Goal: Task Accomplishment & Management: Complete application form

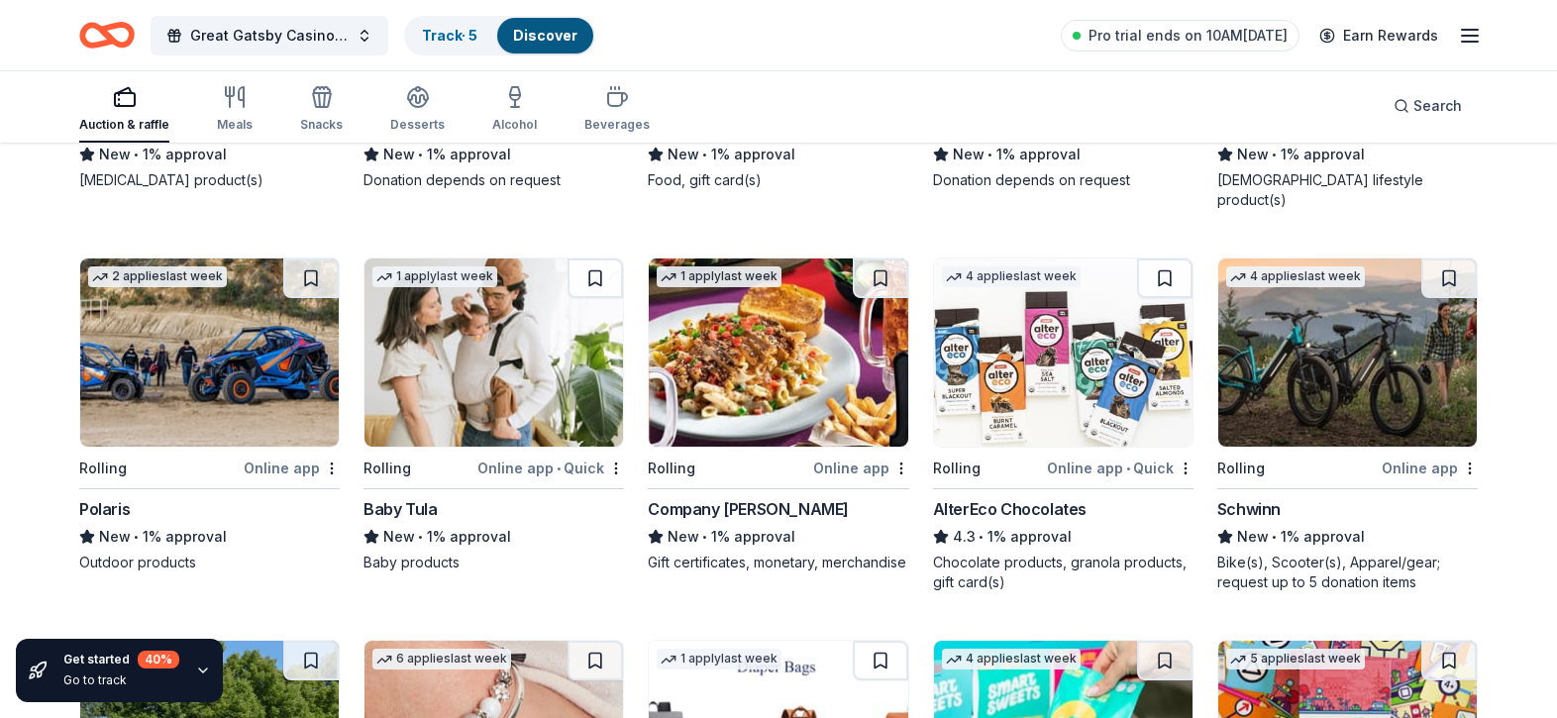
scroll to position [8018, 0]
click at [1303, 314] on img at bounding box center [1347, 352] width 259 height 188
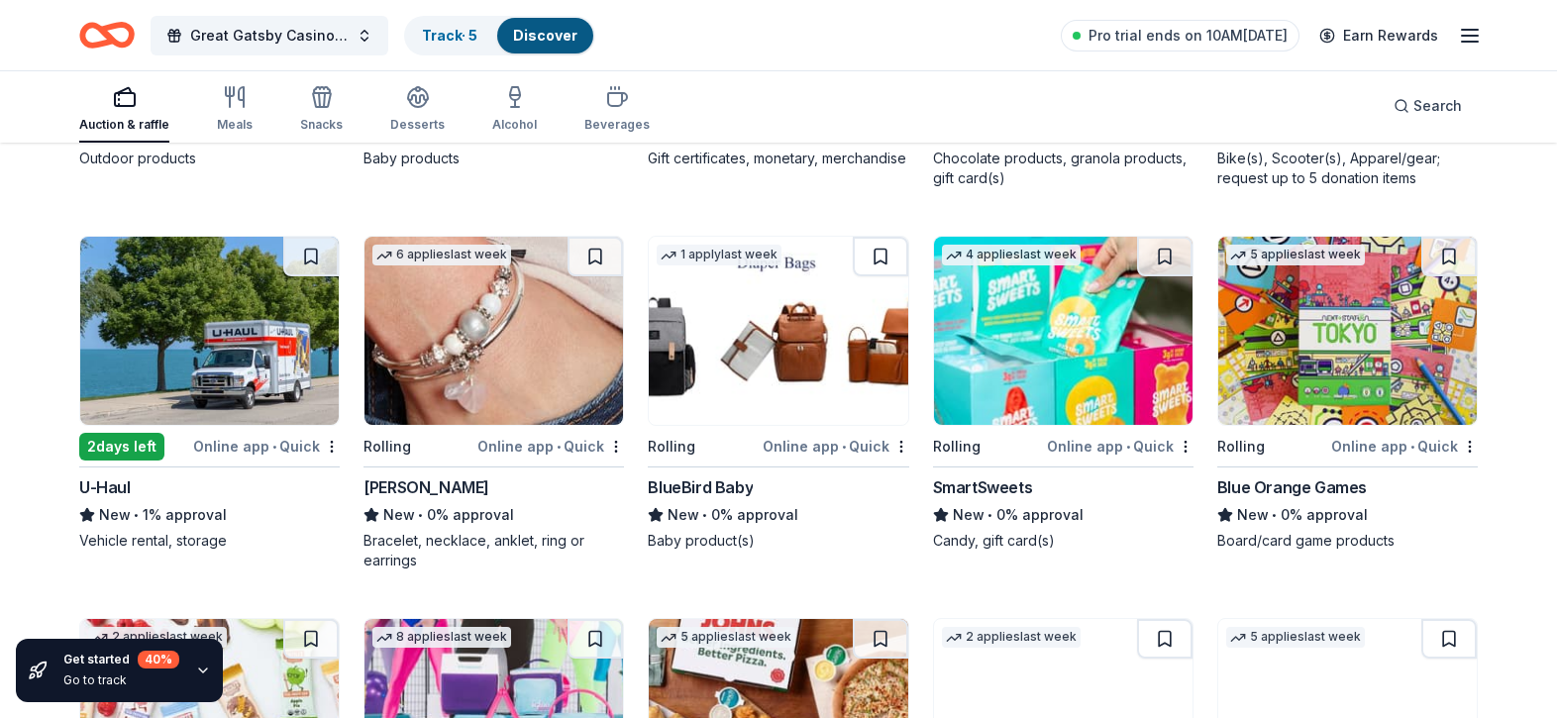
scroll to position [8422, 0]
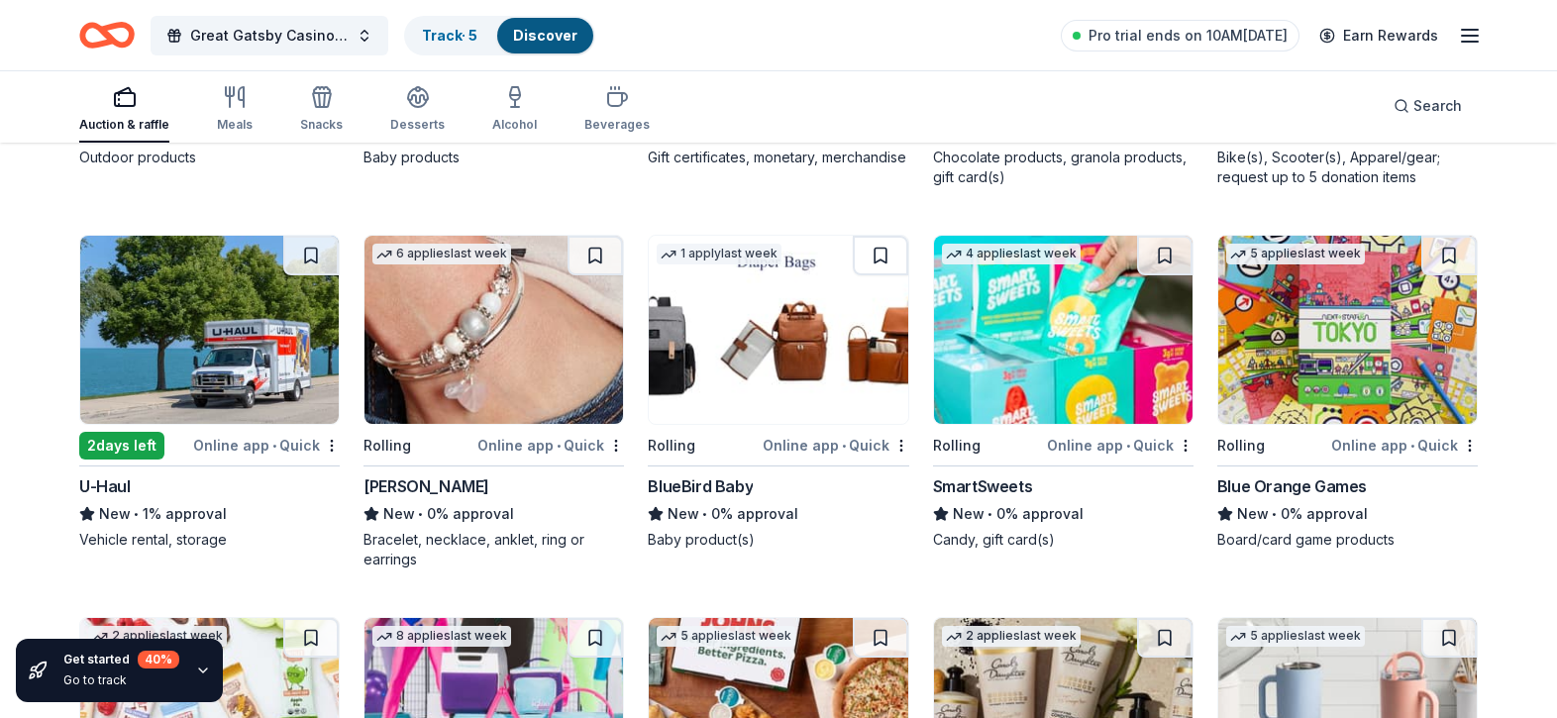
click at [709, 317] on img at bounding box center [778, 330] width 259 height 188
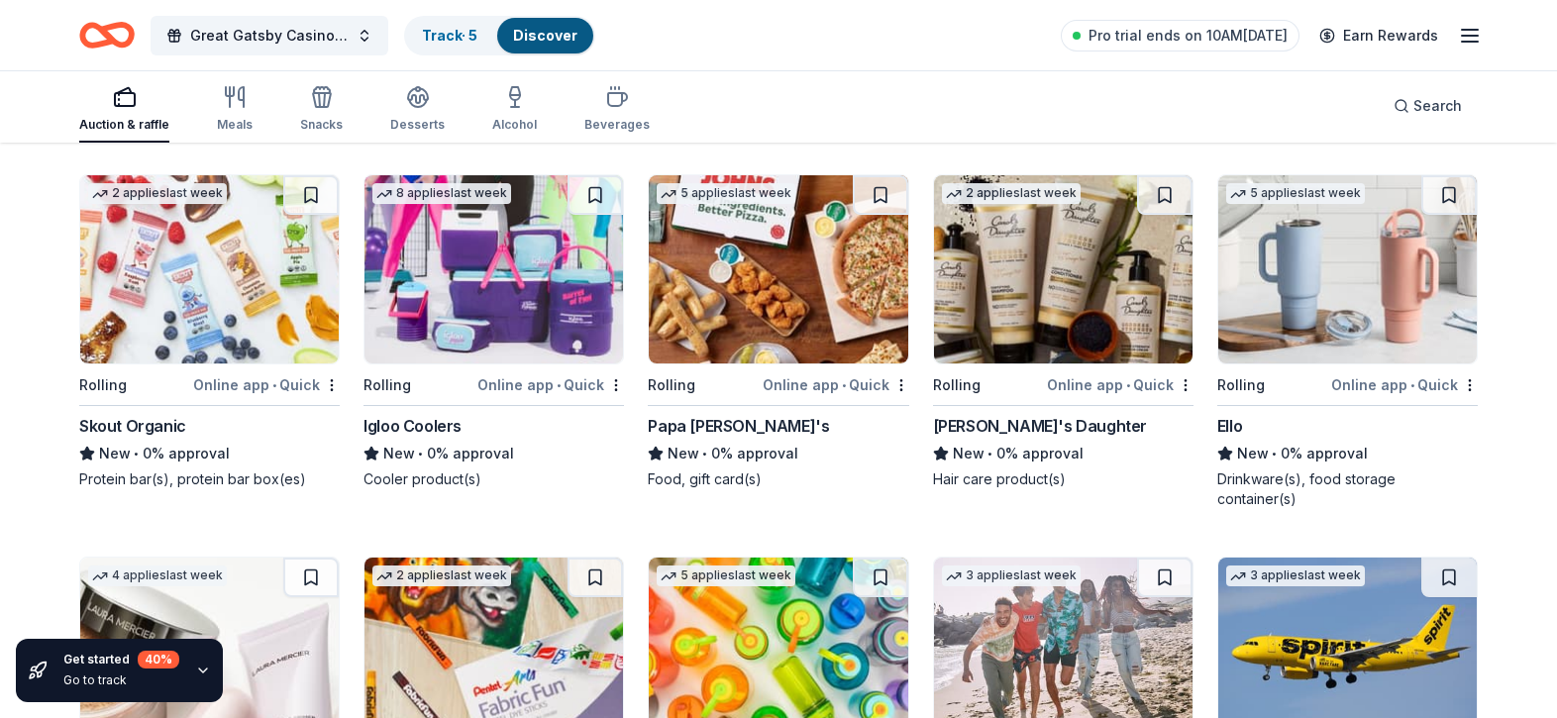
scroll to position [8869, 0]
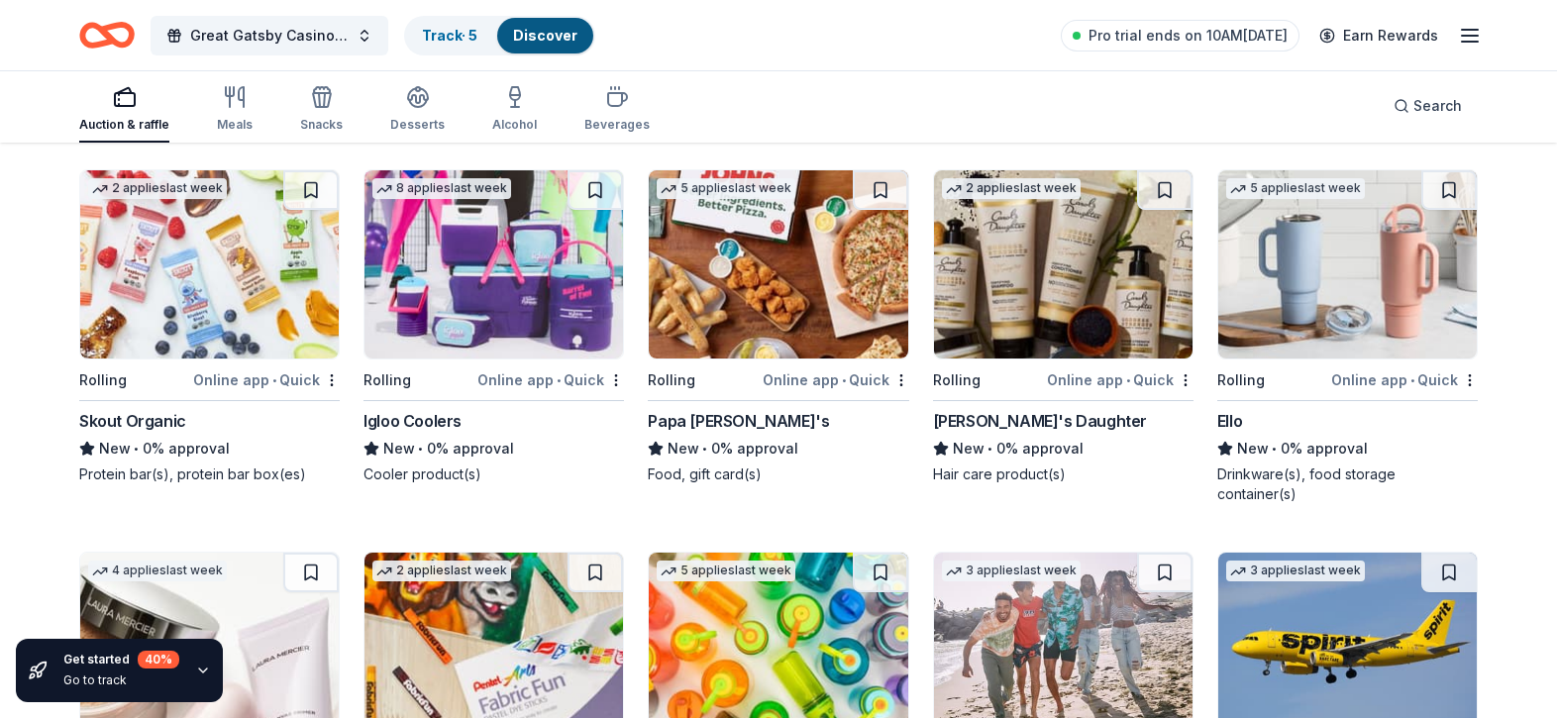
click at [516, 245] on img at bounding box center [493, 264] width 259 height 188
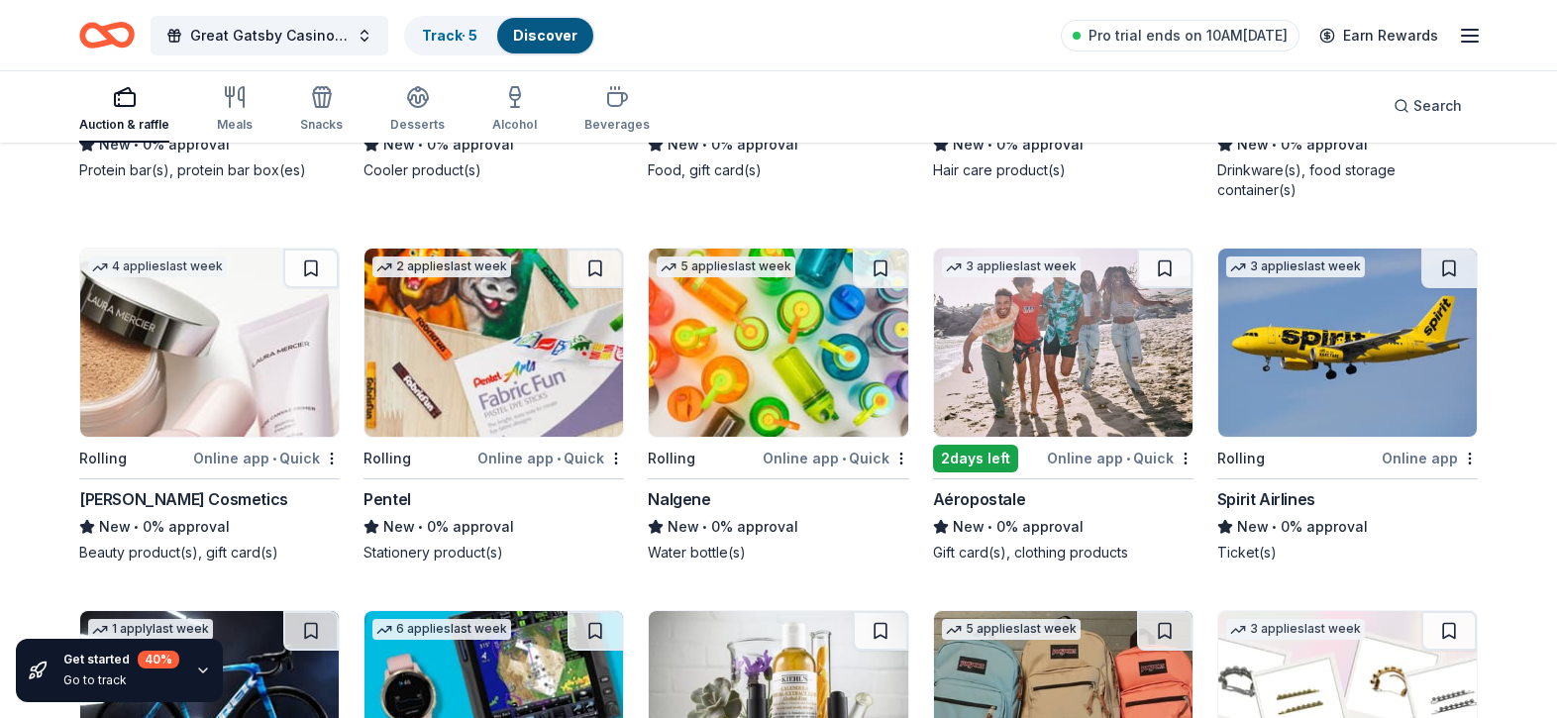
scroll to position [9174, 0]
click at [750, 349] on img at bounding box center [778, 342] width 259 height 188
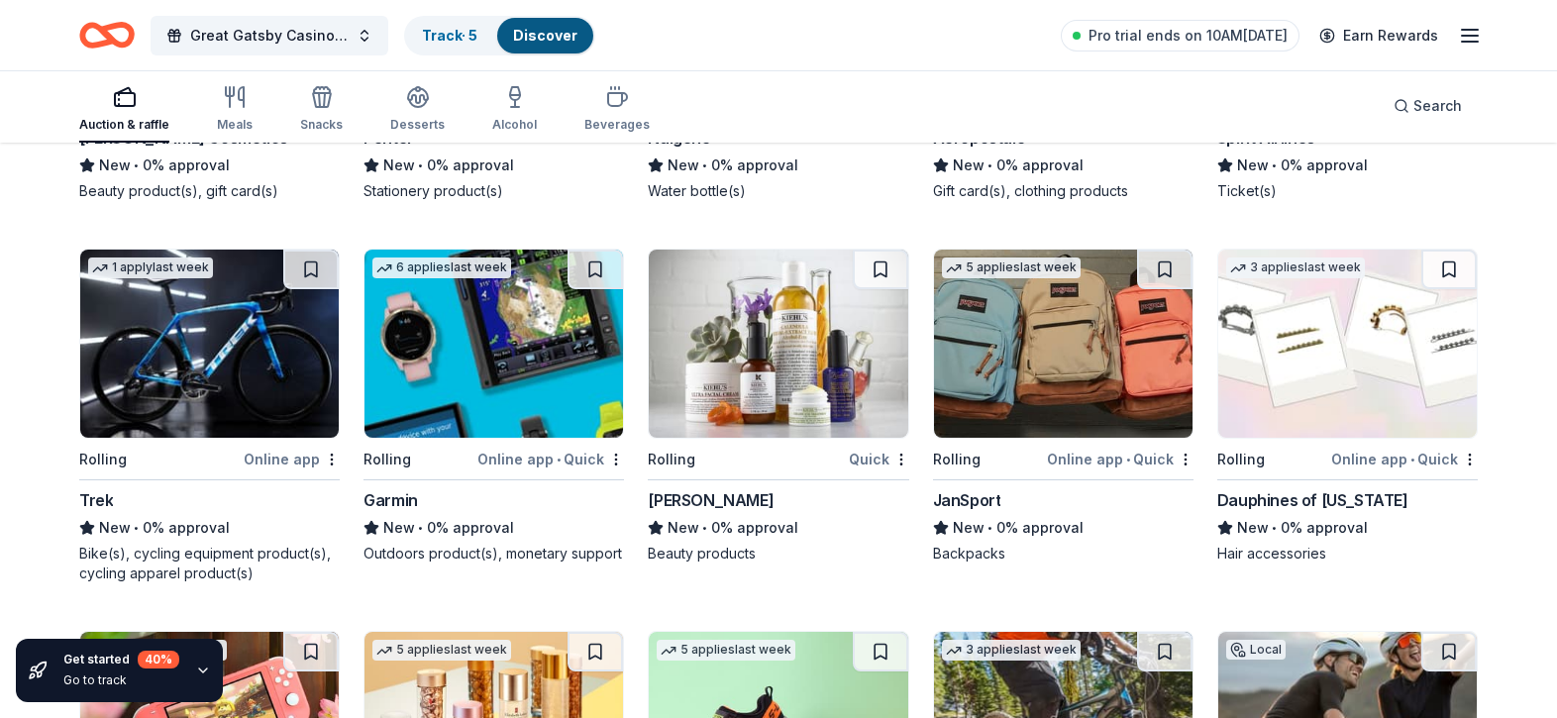
scroll to position [9538, 0]
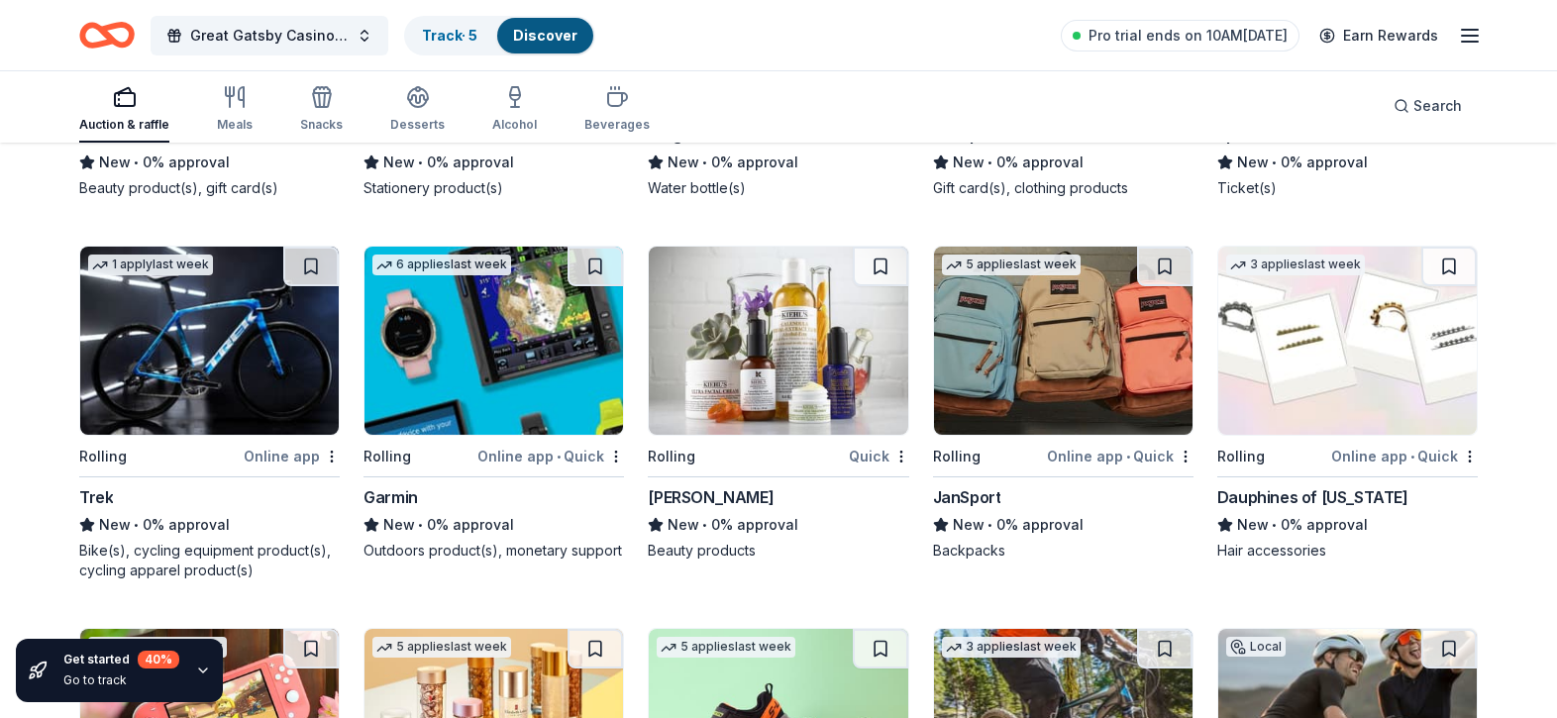
click at [251, 280] on img at bounding box center [209, 341] width 259 height 188
click at [1307, 310] on img at bounding box center [1347, 341] width 259 height 188
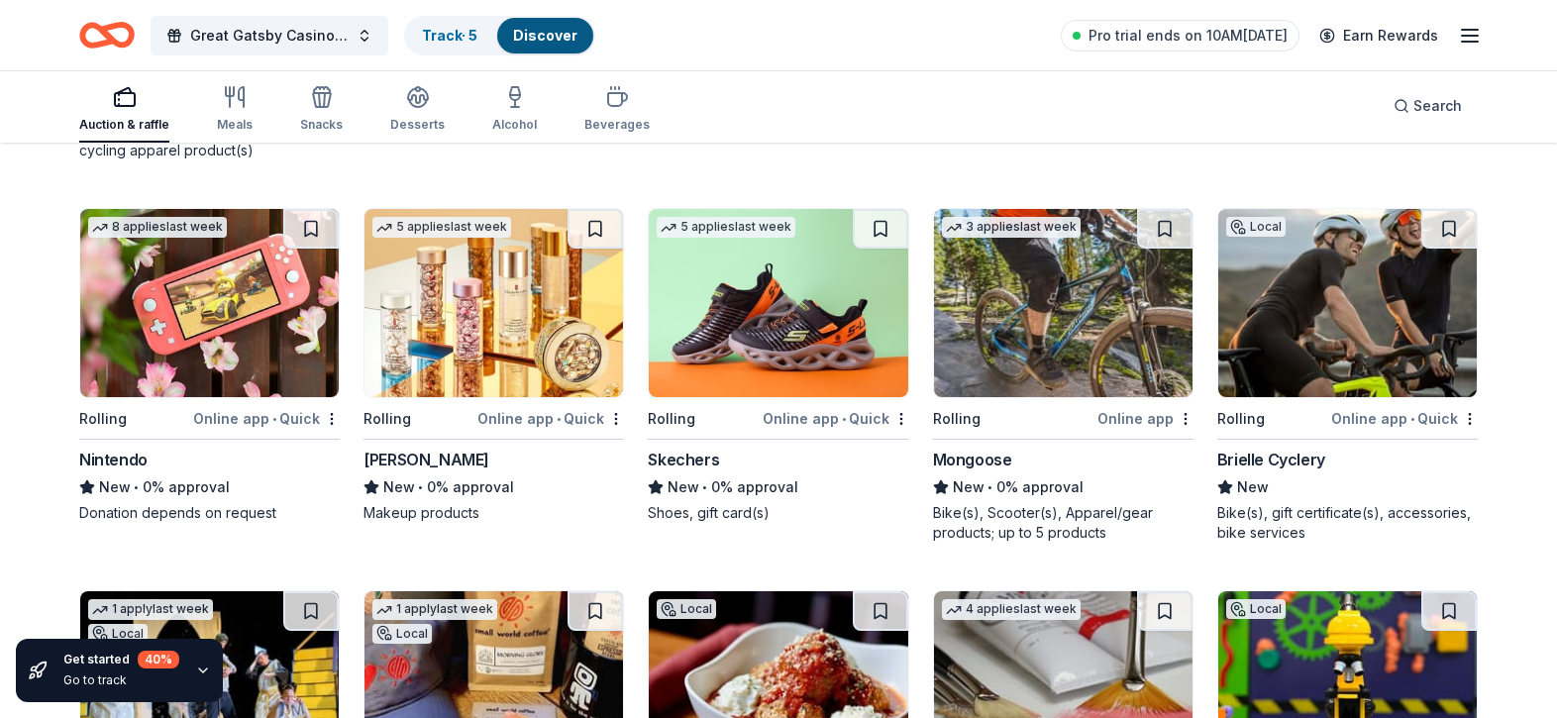
scroll to position [9977, 0]
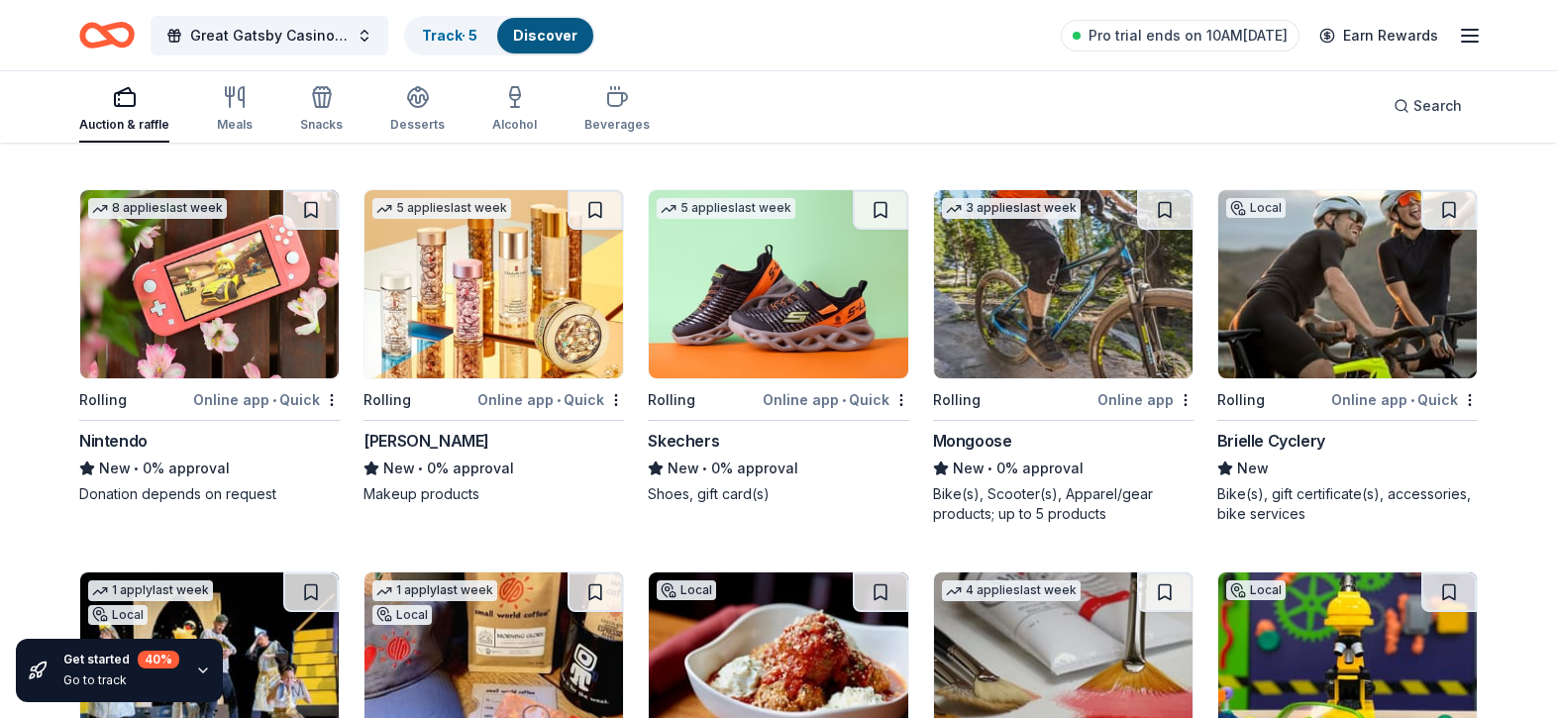
click at [184, 257] on img at bounding box center [209, 284] width 259 height 188
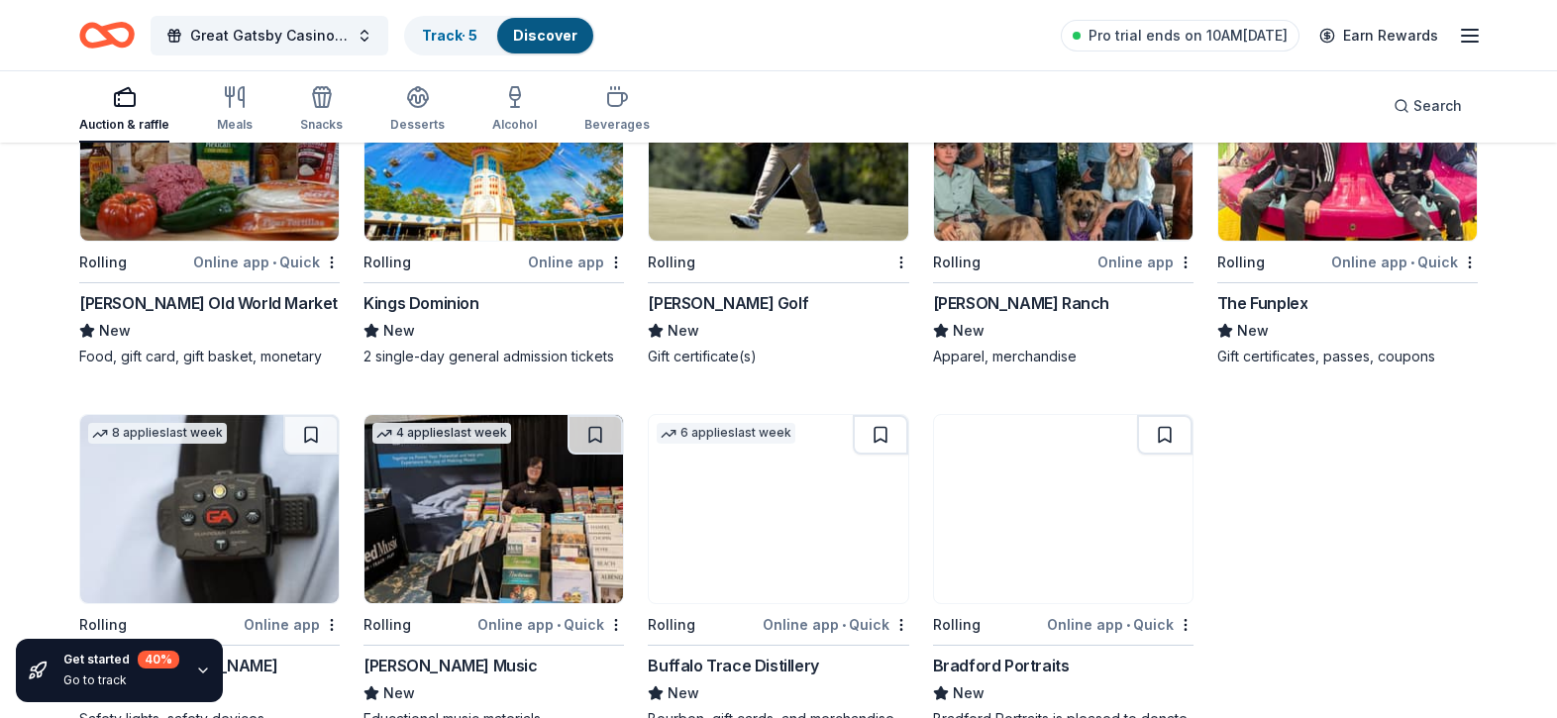
scroll to position [10910, 0]
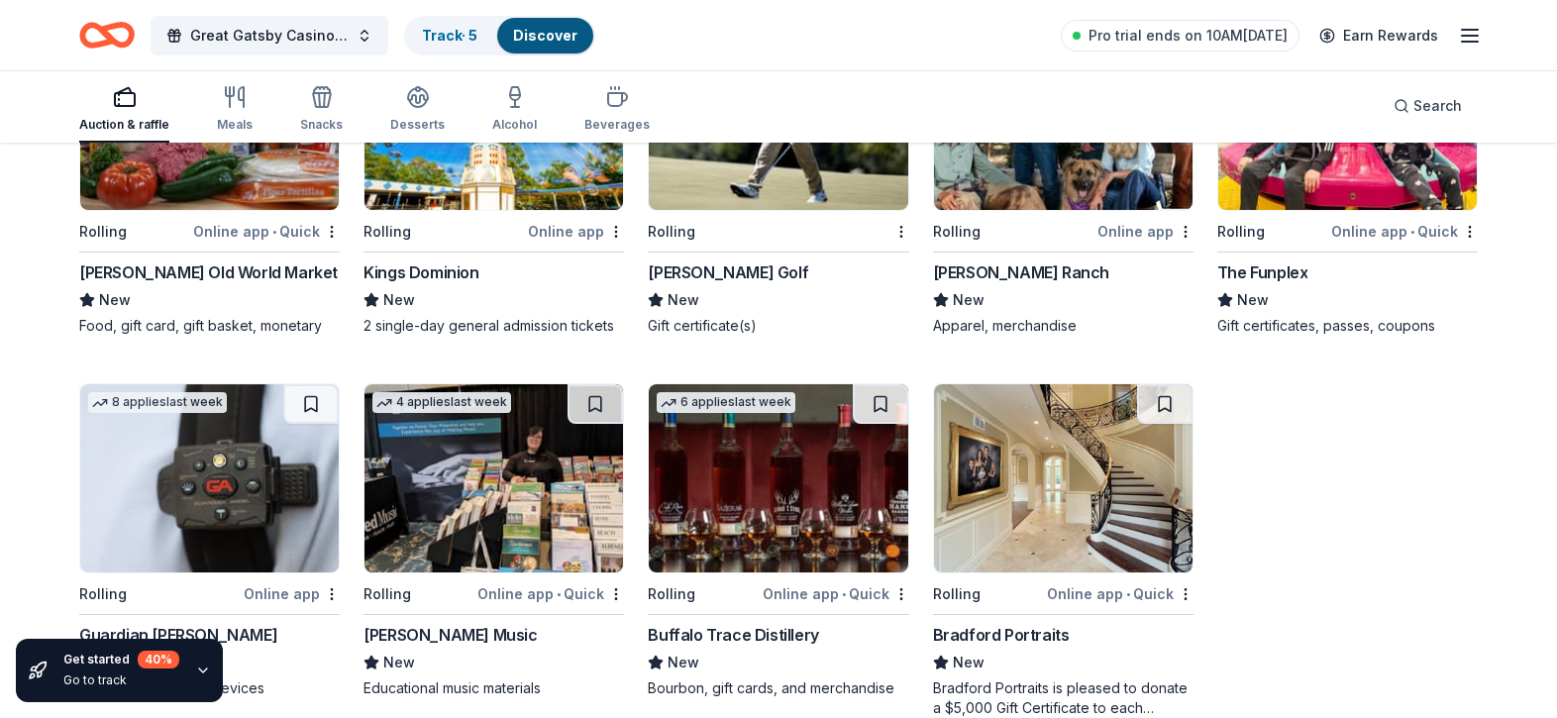
click at [766, 479] on img at bounding box center [778, 478] width 259 height 188
click at [511, 466] on img at bounding box center [493, 478] width 259 height 188
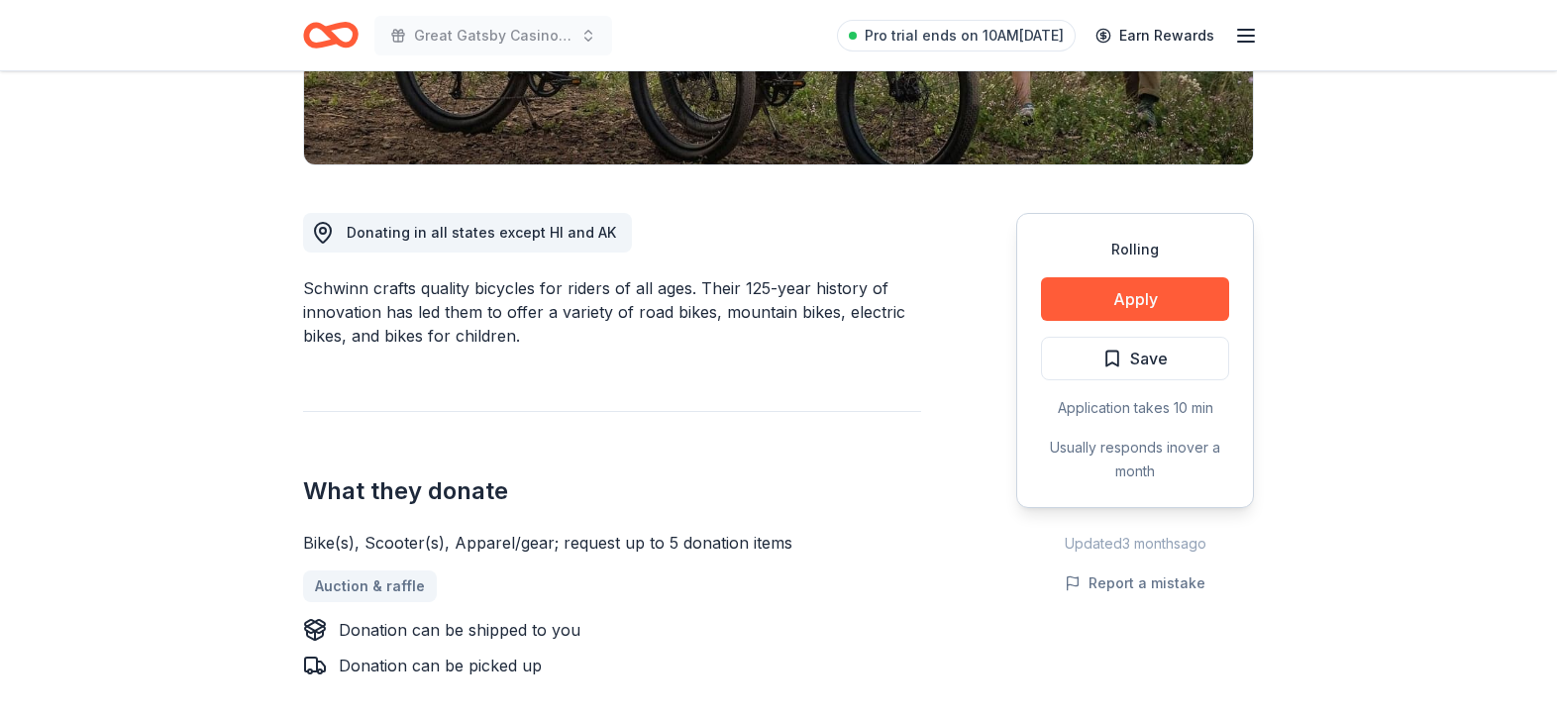
scroll to position [485, 0]
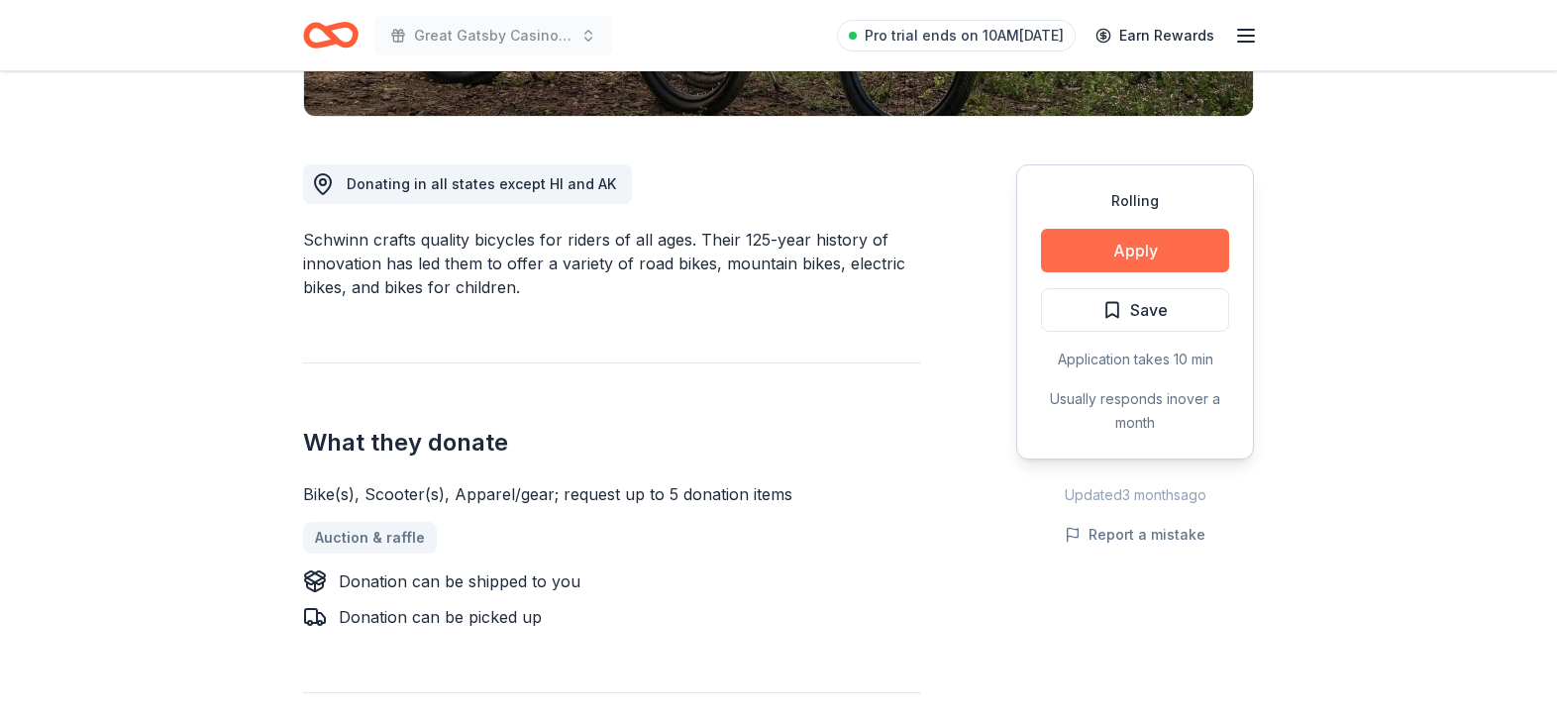
click at [1128, 246] on button "Apply" at bounding box center [1135, 251] width 188 height 44
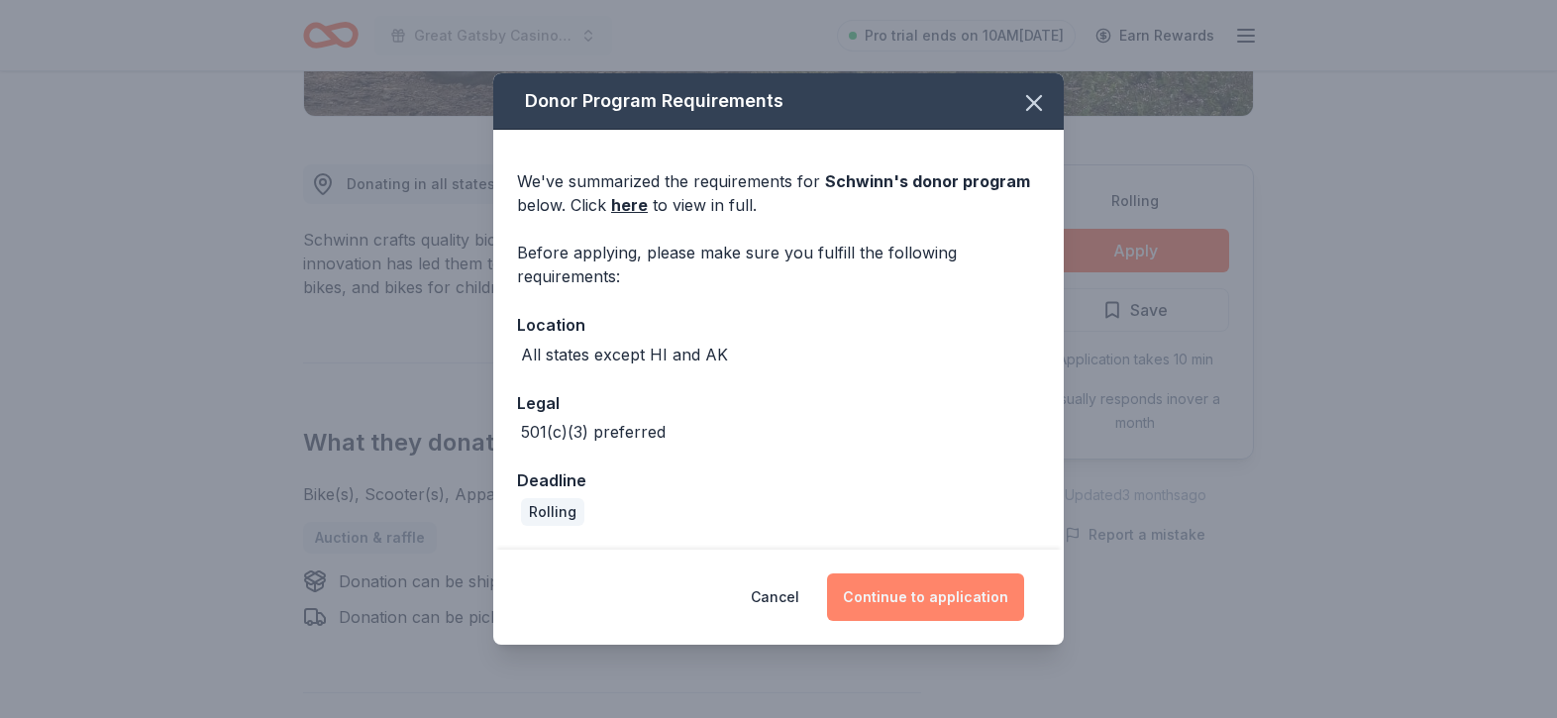
click at [910, 600] on button "Continue to application" at bounding box center [925, 597] width 197 height 48
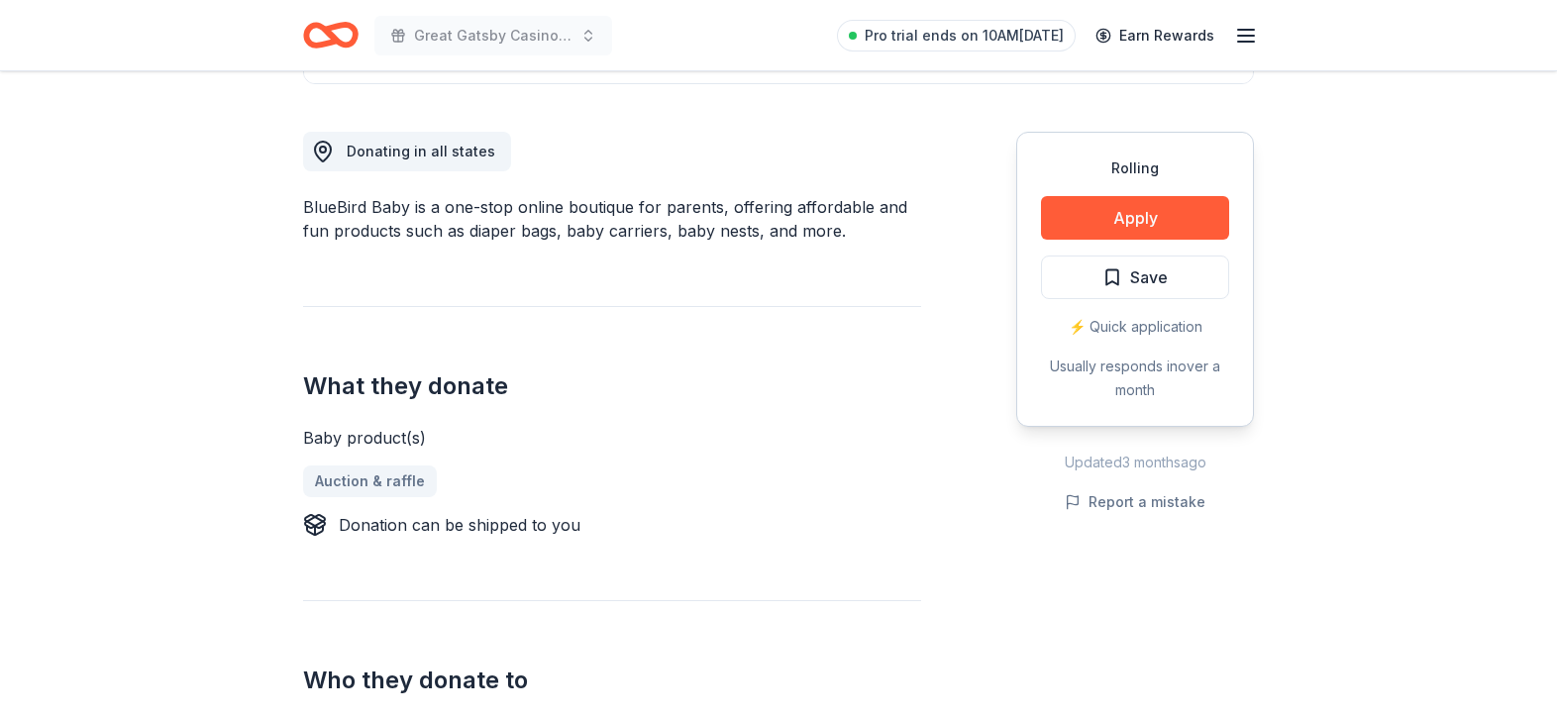
scroll to position [534, 0]
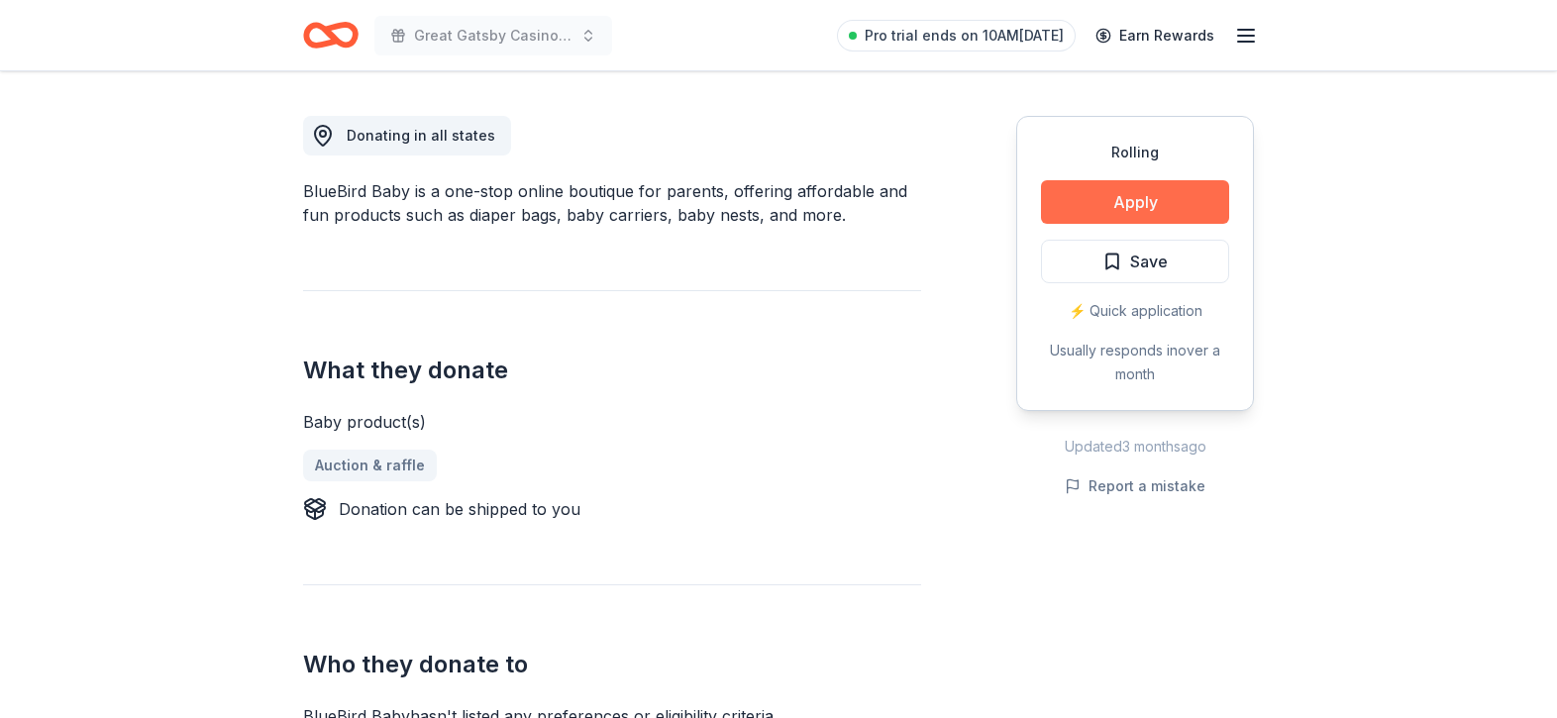
click at [1111, 199] on button "Apply" at bounding box center [1135, 202] width 188 height 44
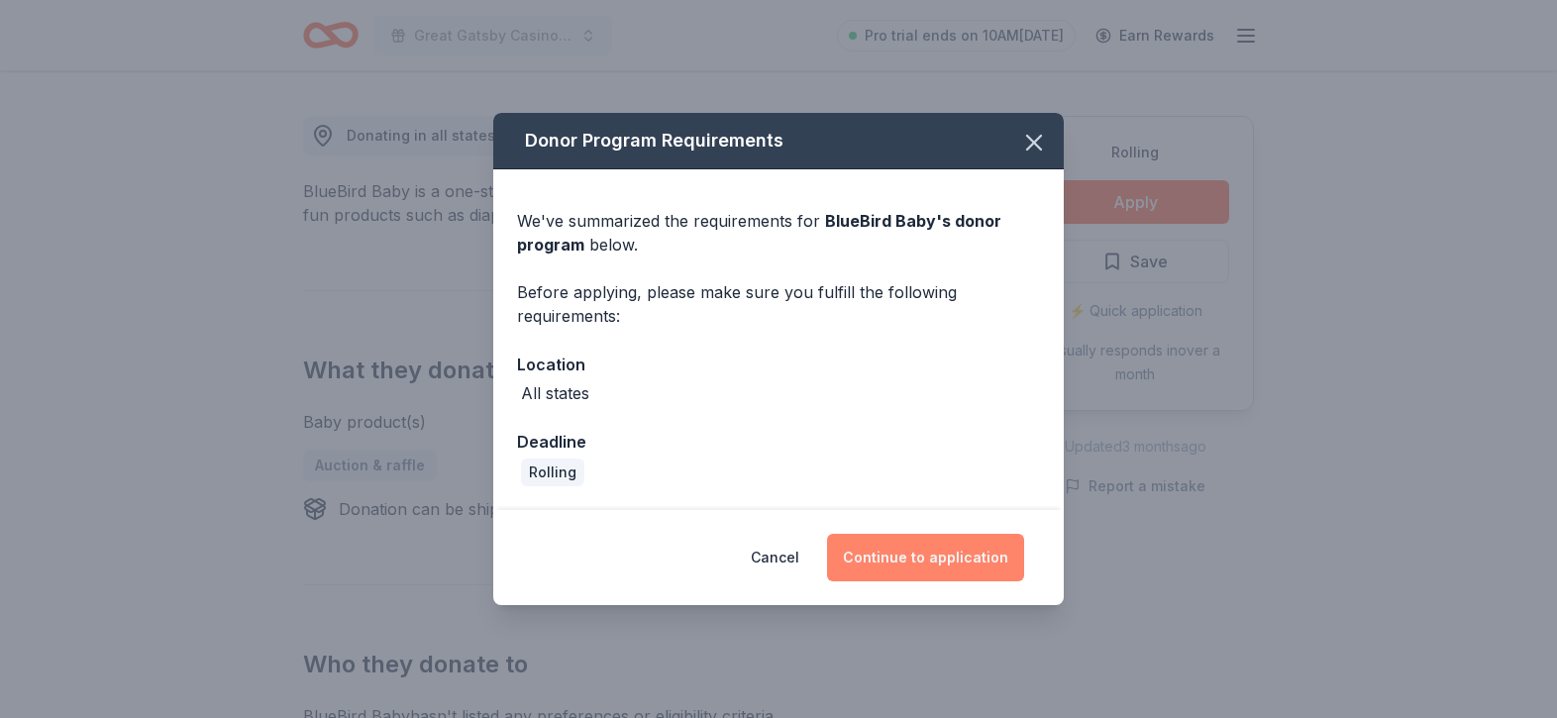
click at [880, 558] on button "Continue to application" at bounding box center [925, 558] width 197 height 48
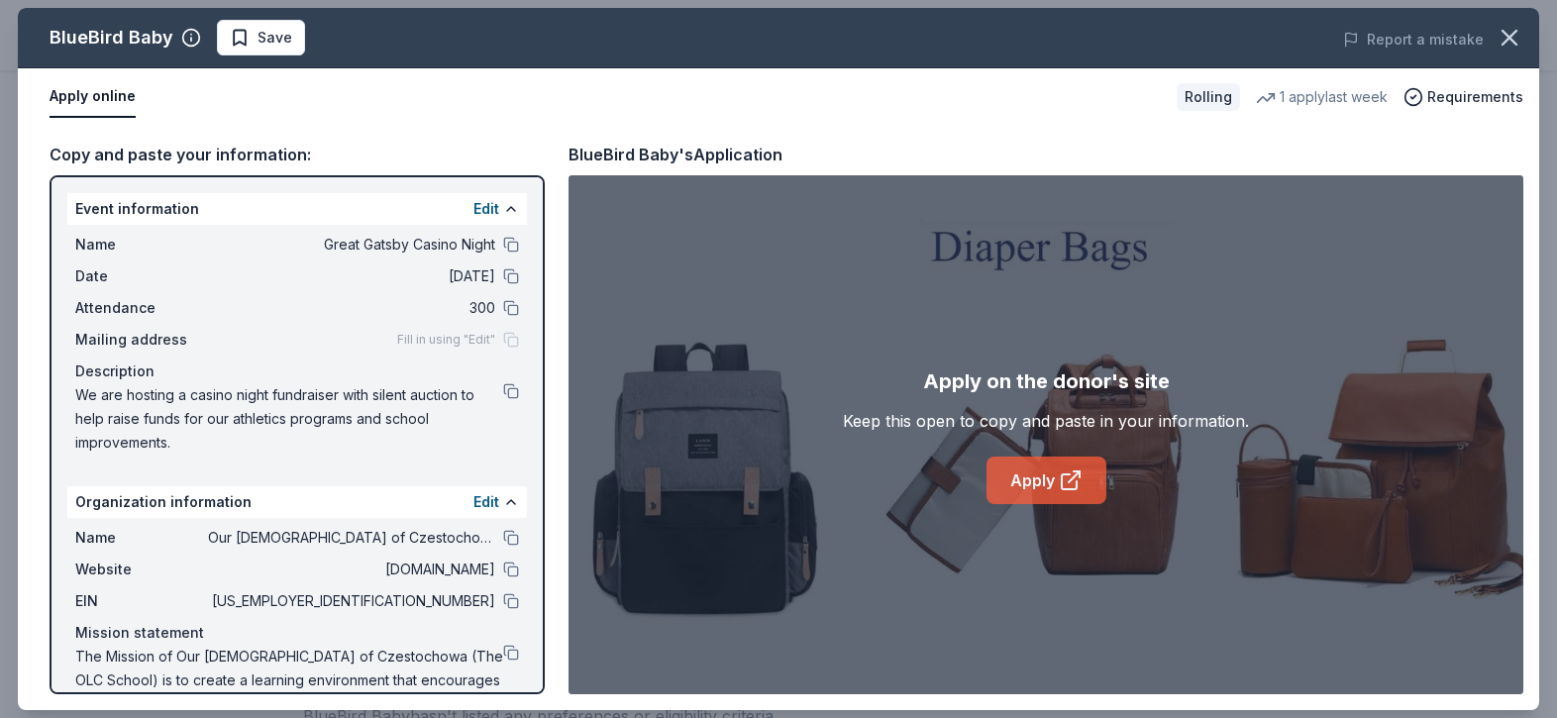
click at [1040, 475] on link "Apply" at bounding box center [1046, 481] width 120 height 48
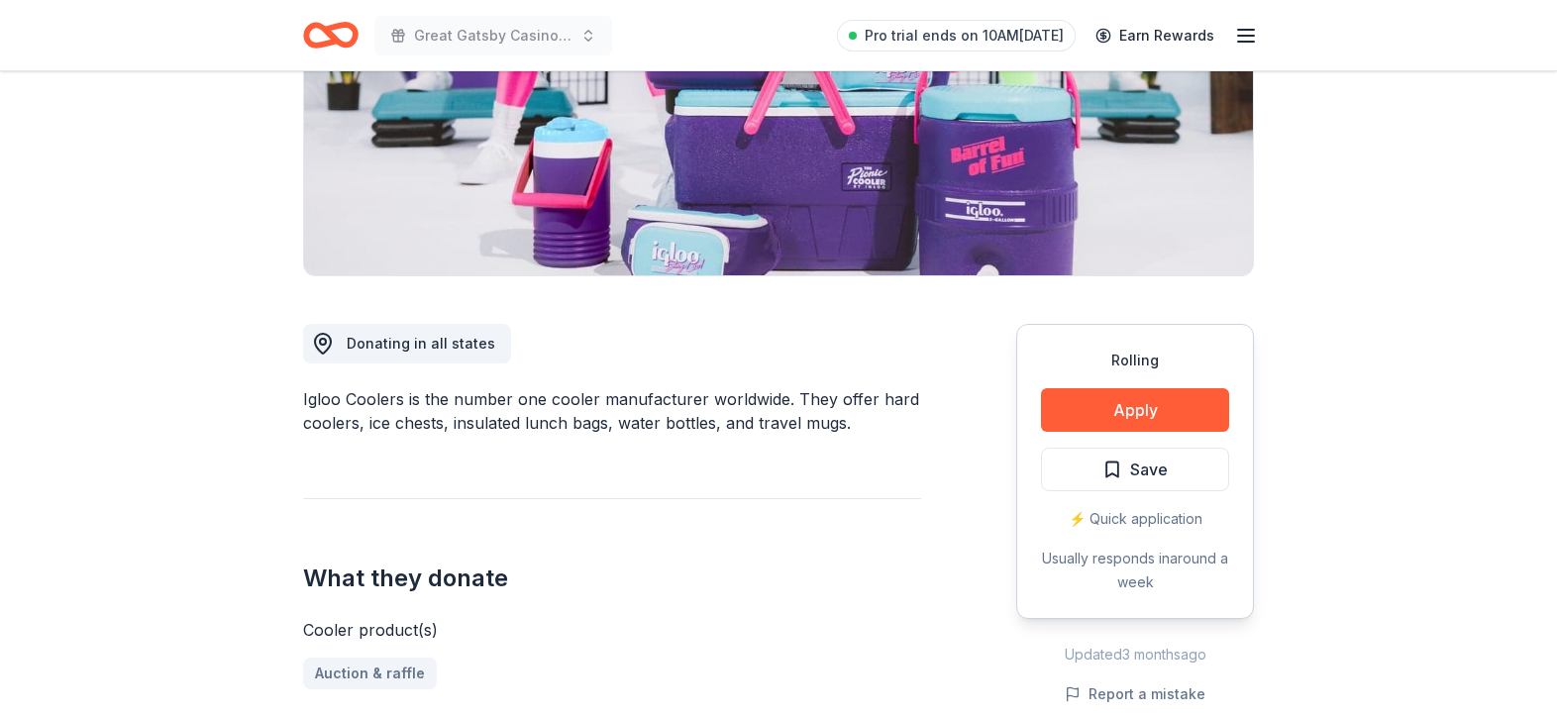
scroll to position [328, 0]
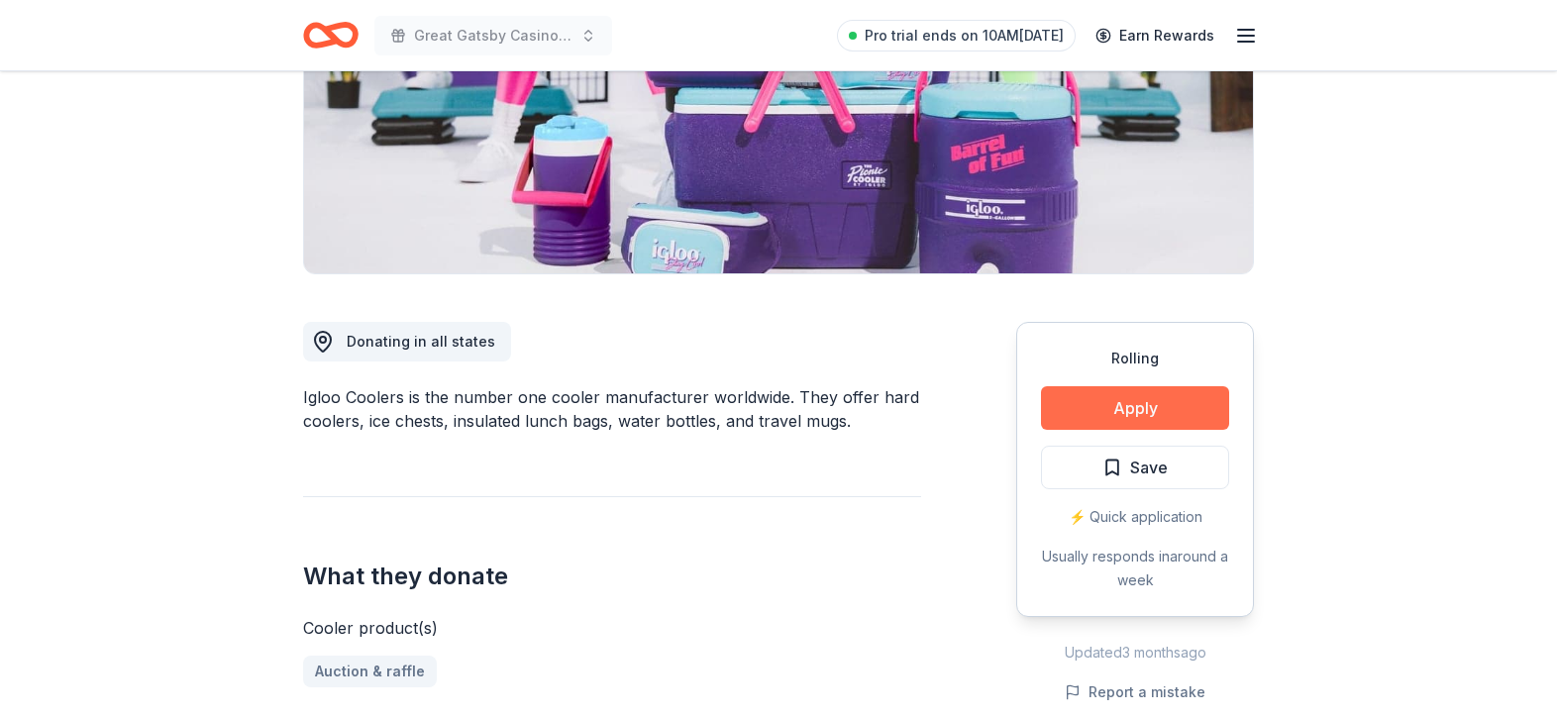
click at [1137, 398] on button "Apply" at bounding box center [1135, 408] width 188 height 44
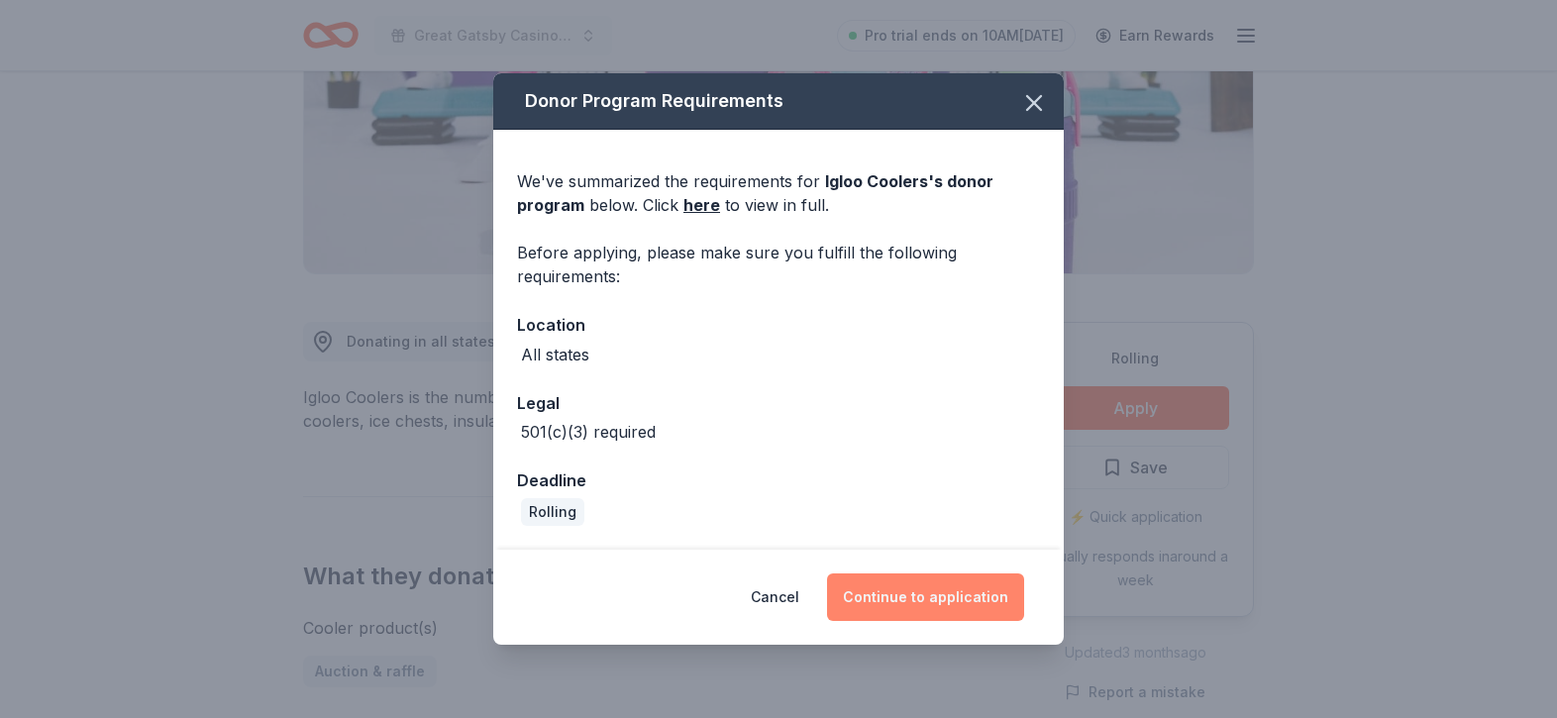
click at [899, 600] on button "Continue to application" at bounding box center [925, 597] width 197 height 48
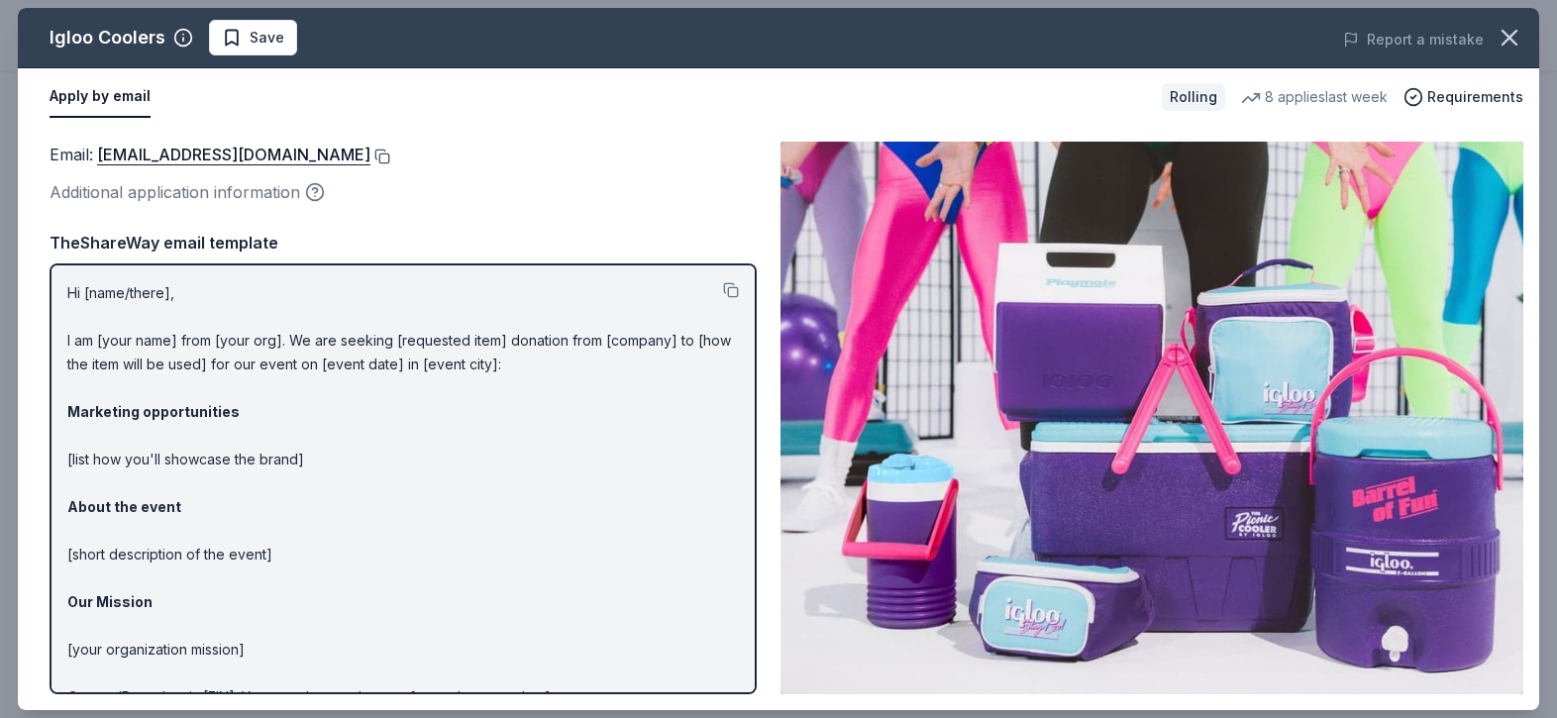
click at [370, 154] on button at bounding box center [380, 157] width 20 height 16
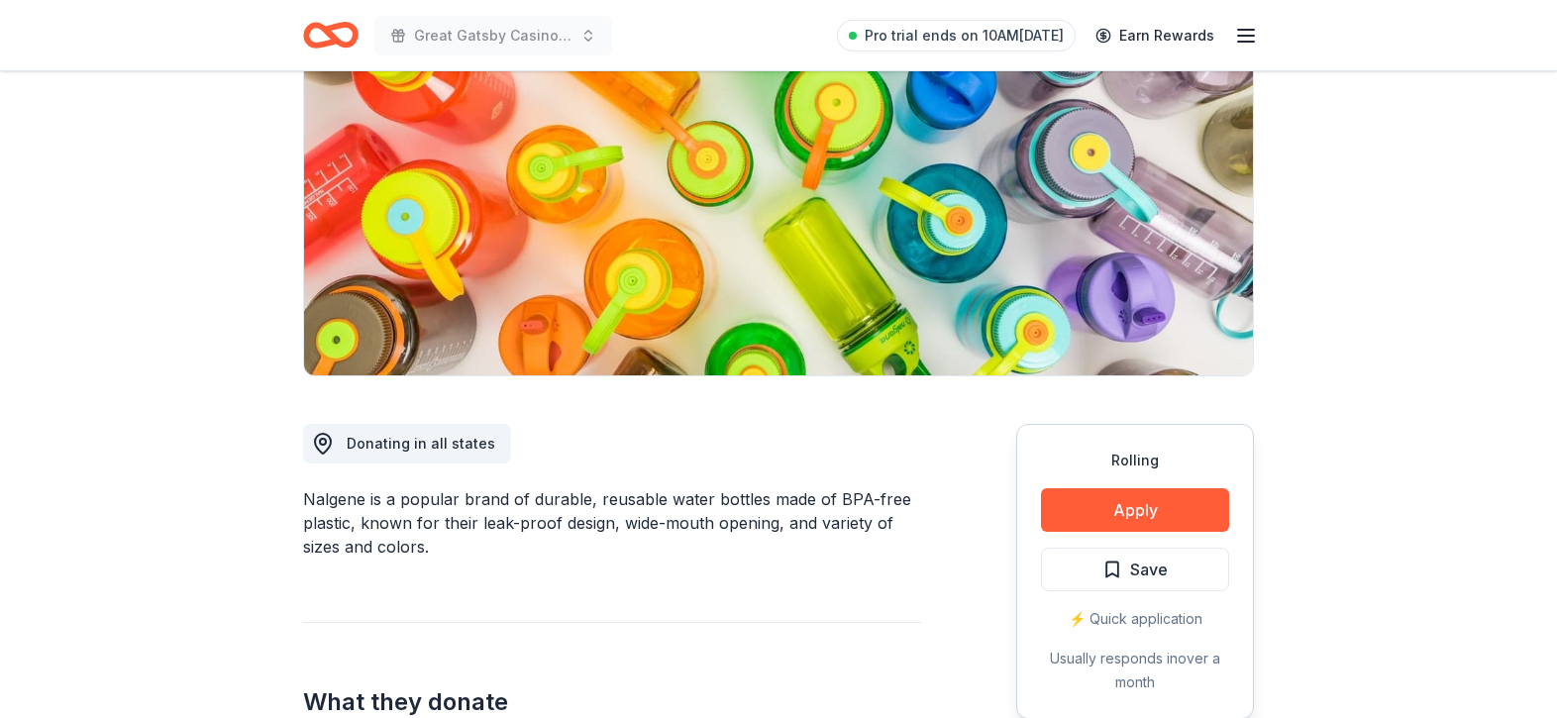
scroll to position [228, 0]
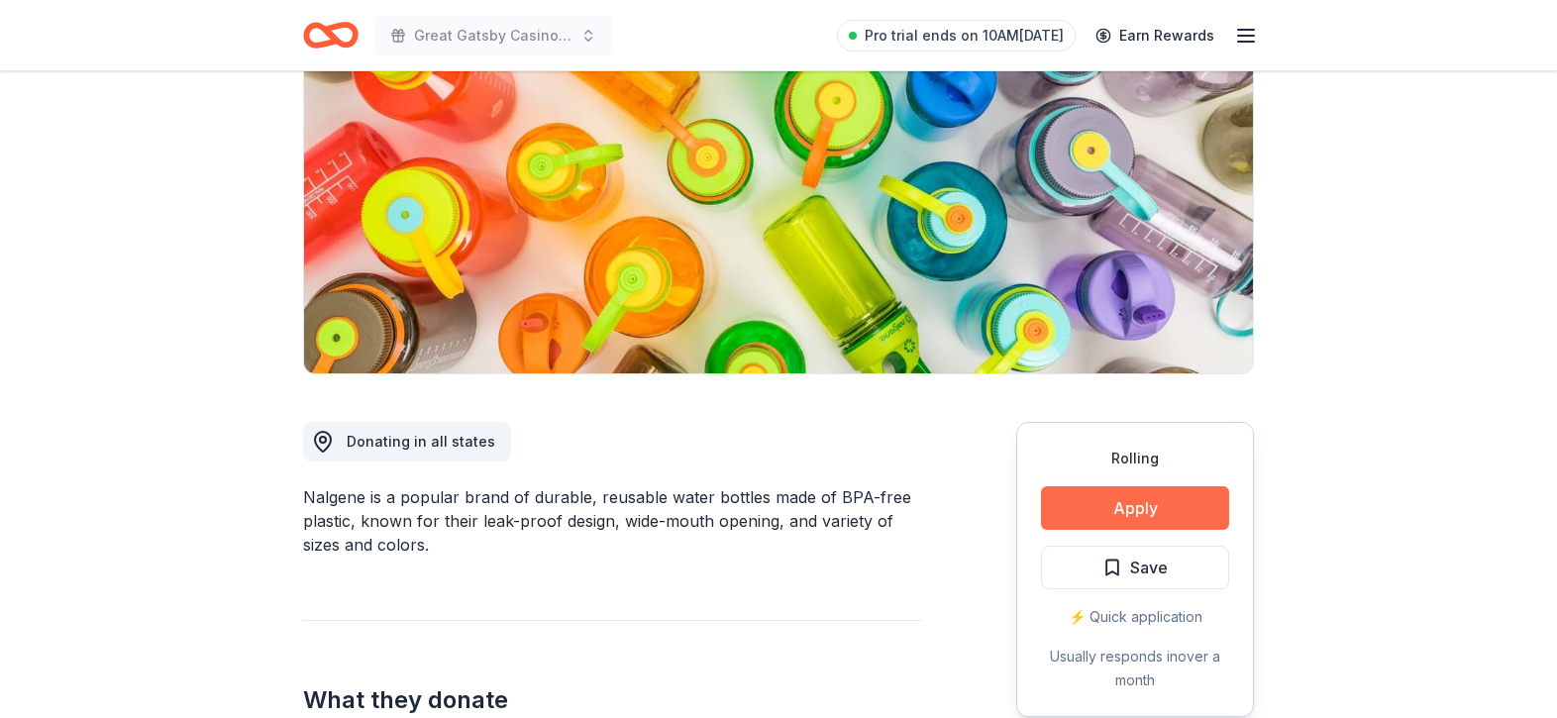
click at [1132, 504] on button "Apply" at bounding box center [1135, 508] width 188 height 44
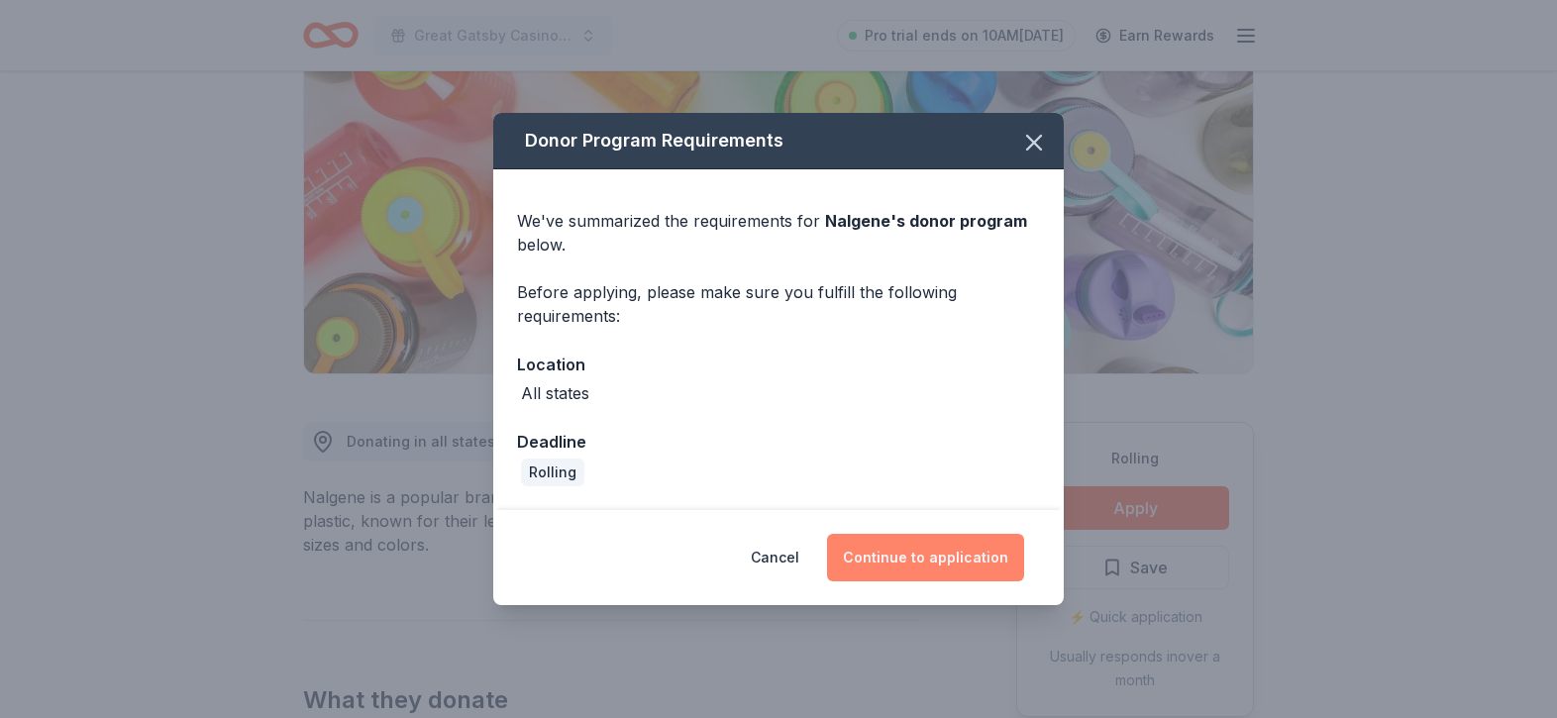
click at [942, 551] on button "Continue to application" at bounding box center [925, 558] width 197 height 48
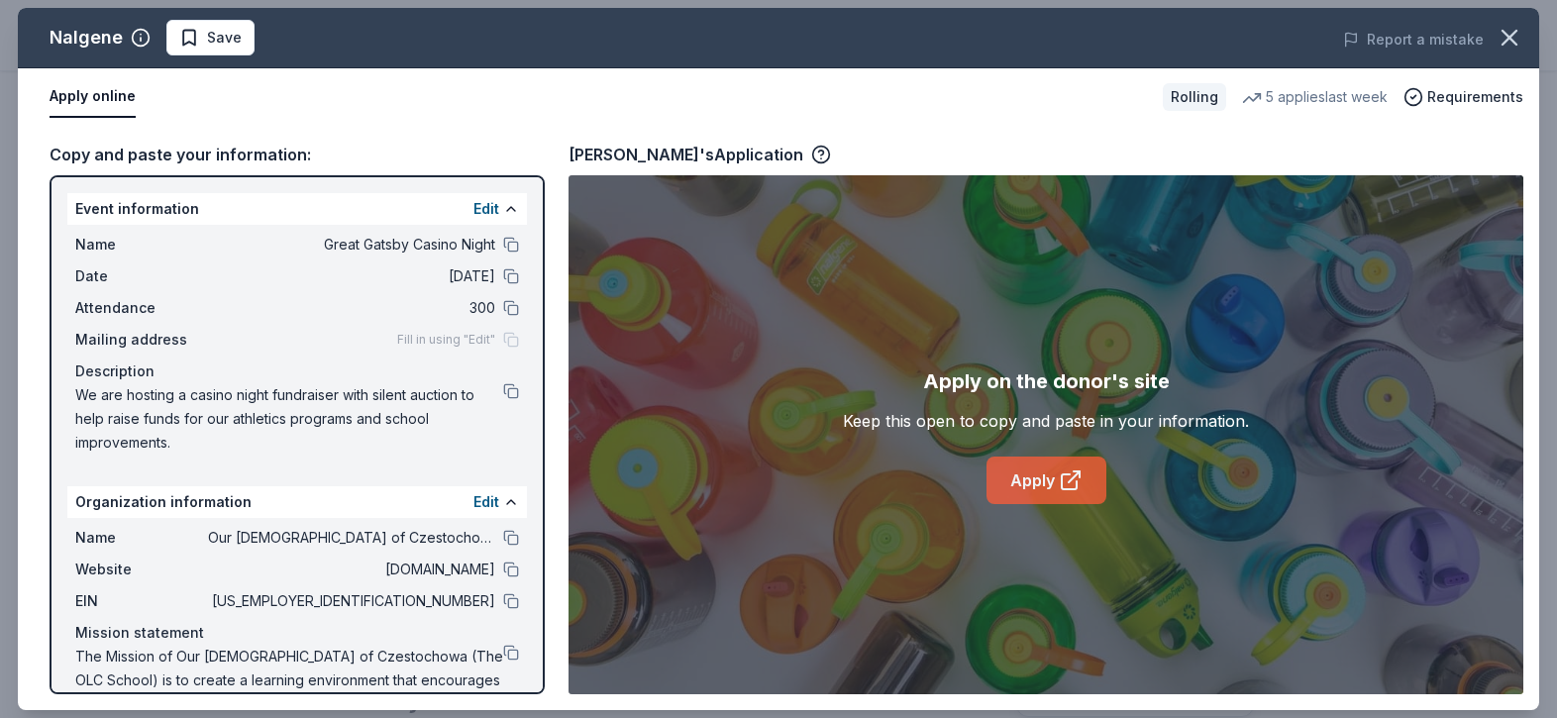
click at [1013, 479] on link "Apply" at bounding box center [1046, 481] width 120 height 48
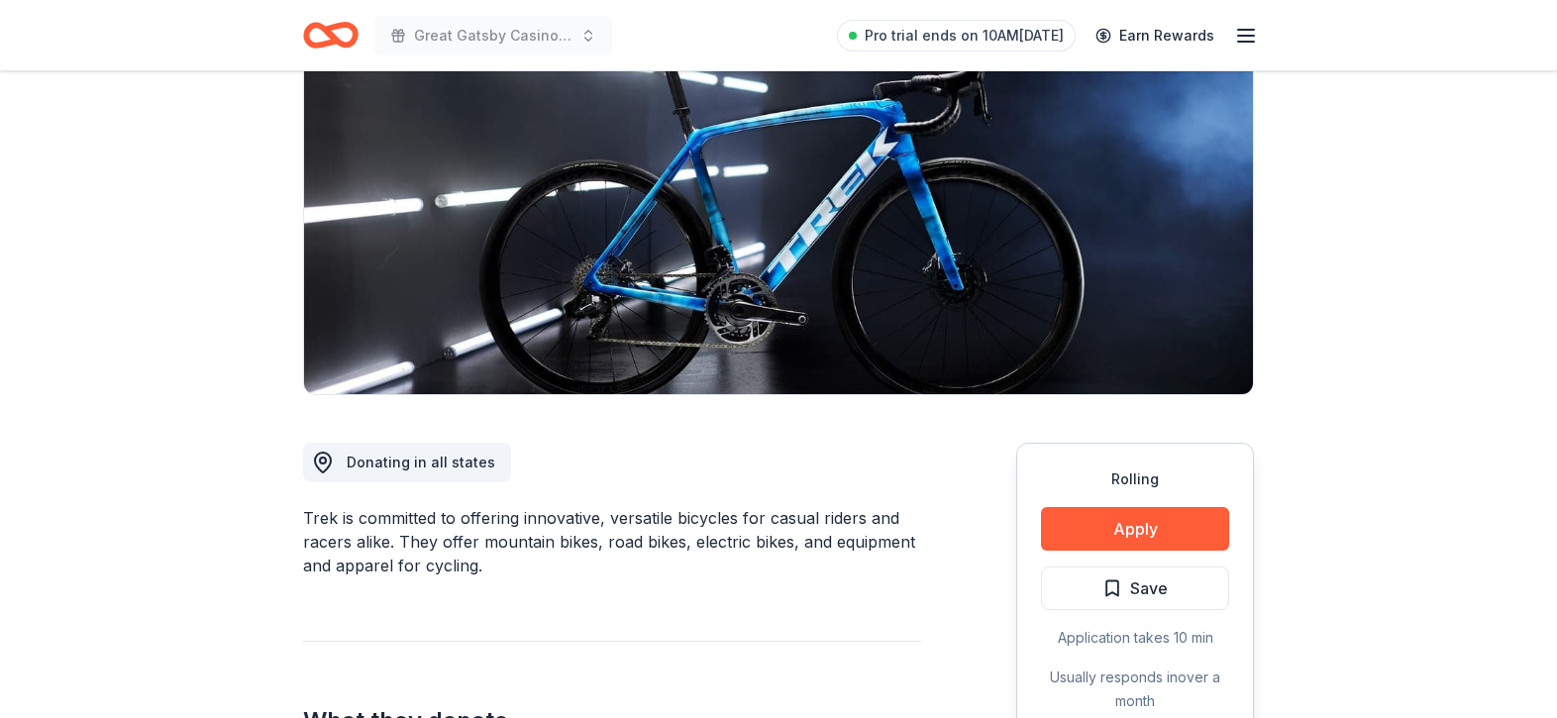
scroll to position [214, 0]
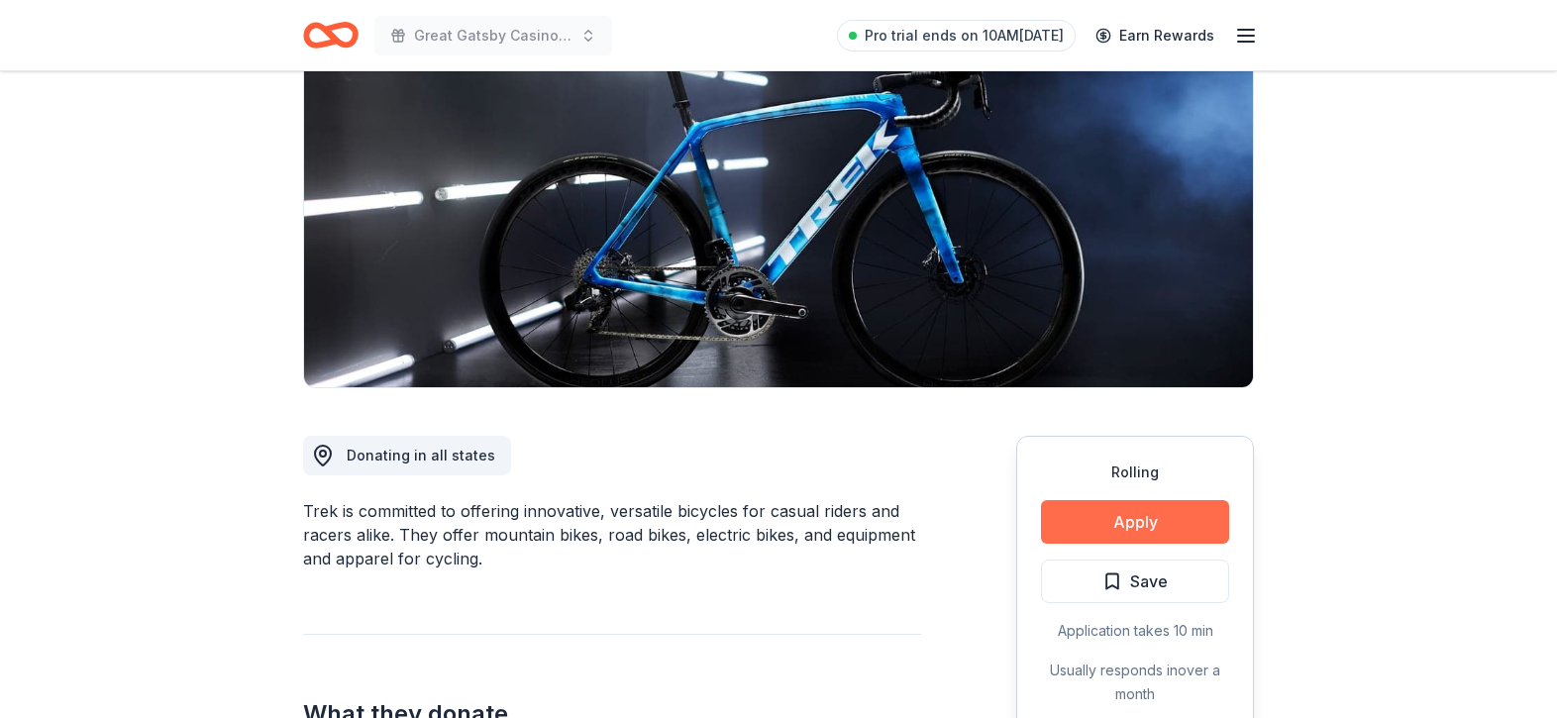
click at [1089, 525] on button "Apply" at bounding box center [1135, 522] width 188 height 44
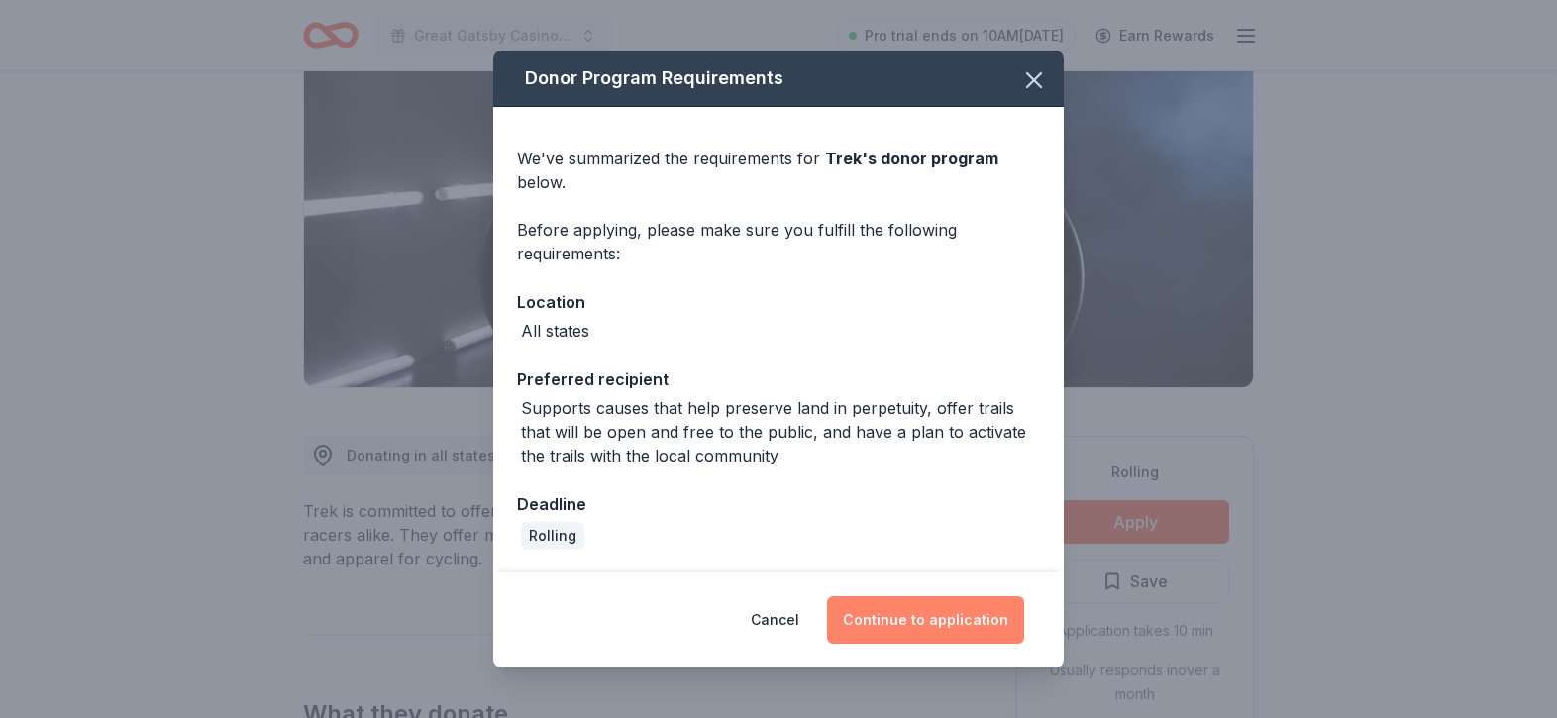
click at [902, 616] on button "Continue to application" at bounding box center [925, 620] width 197 height 48
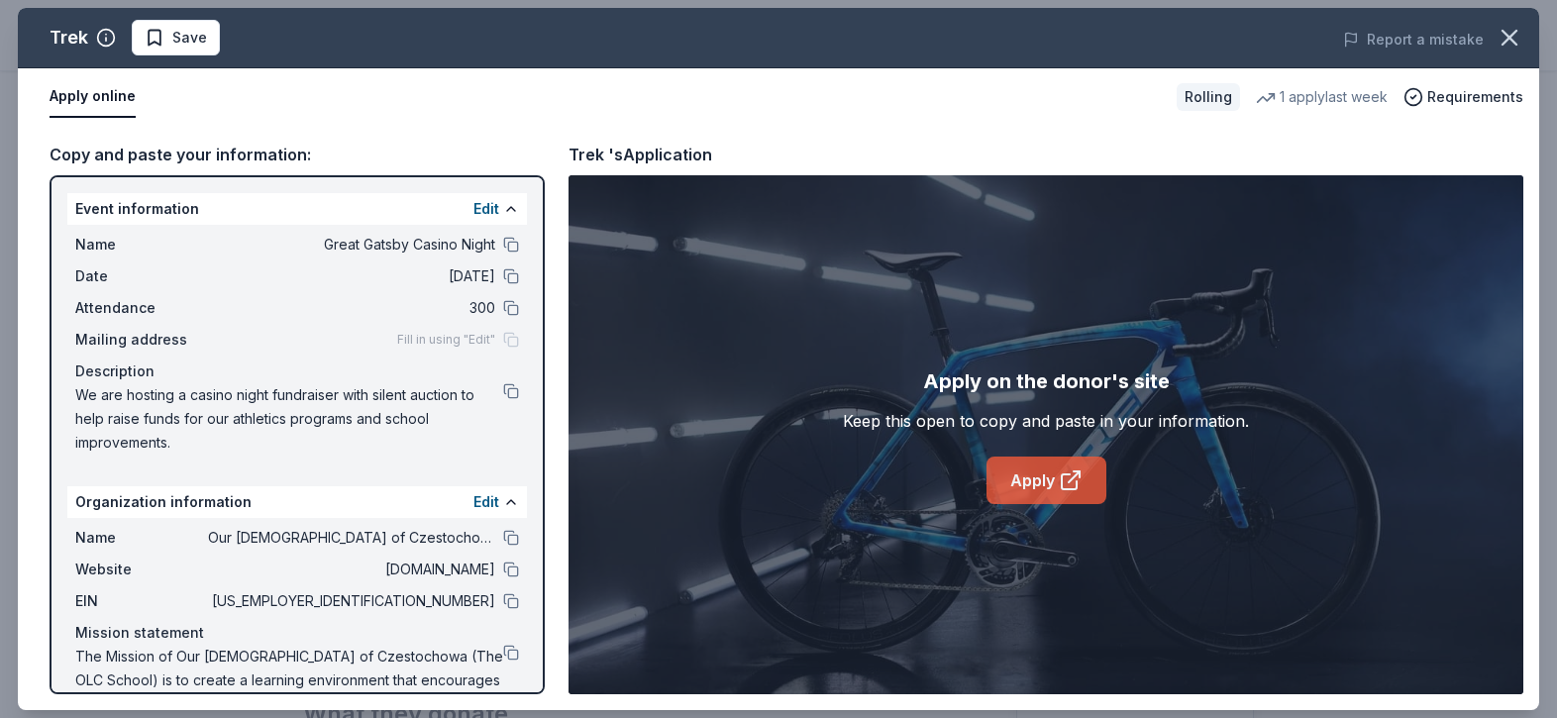
click at [1052, 482] on link "Apply" at bounding box center [1046, 481] width 120 height 48
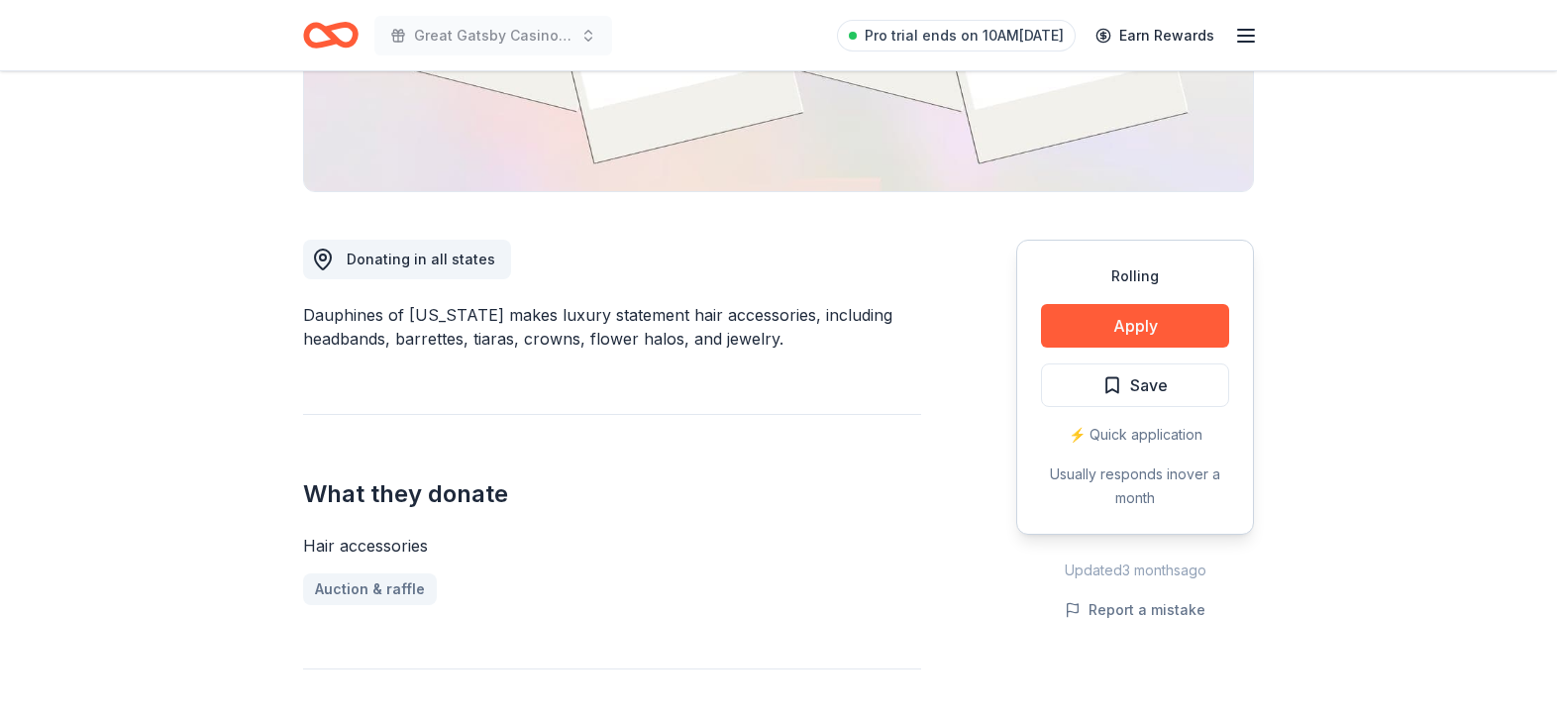
scroll to position [413, 0]
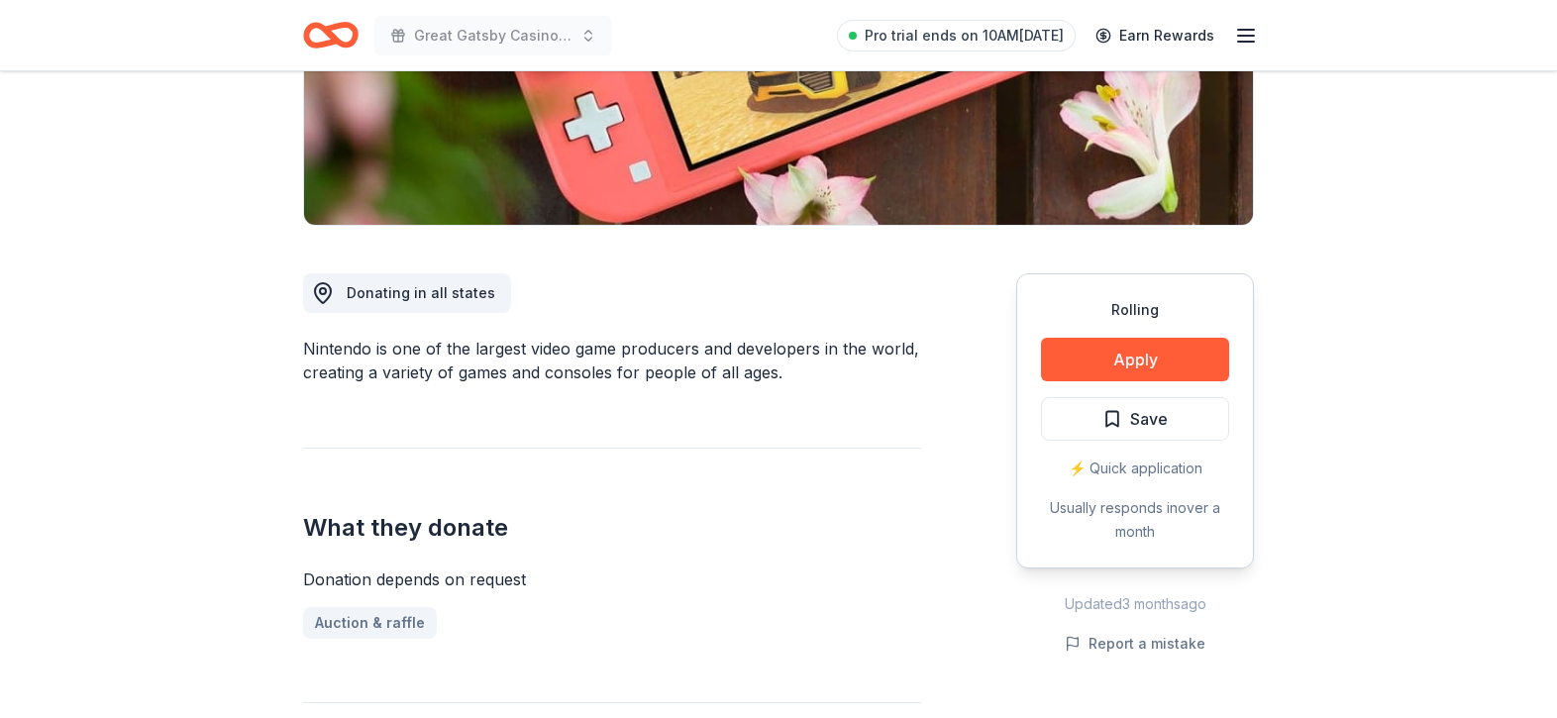
scroll to position [393, 0]
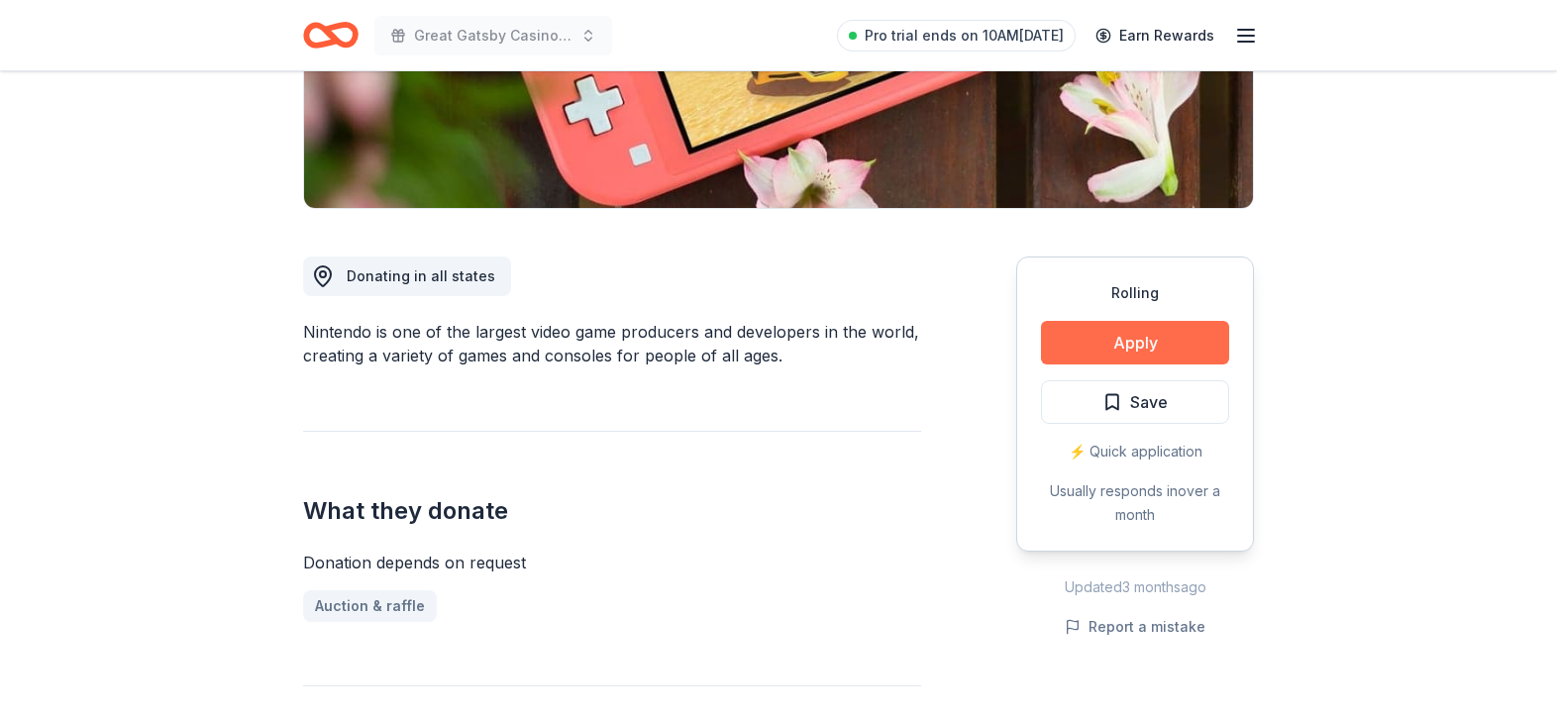
click at [1170, 342] on button "Apply" at bounding box center [1135, 343] width 188 height 44
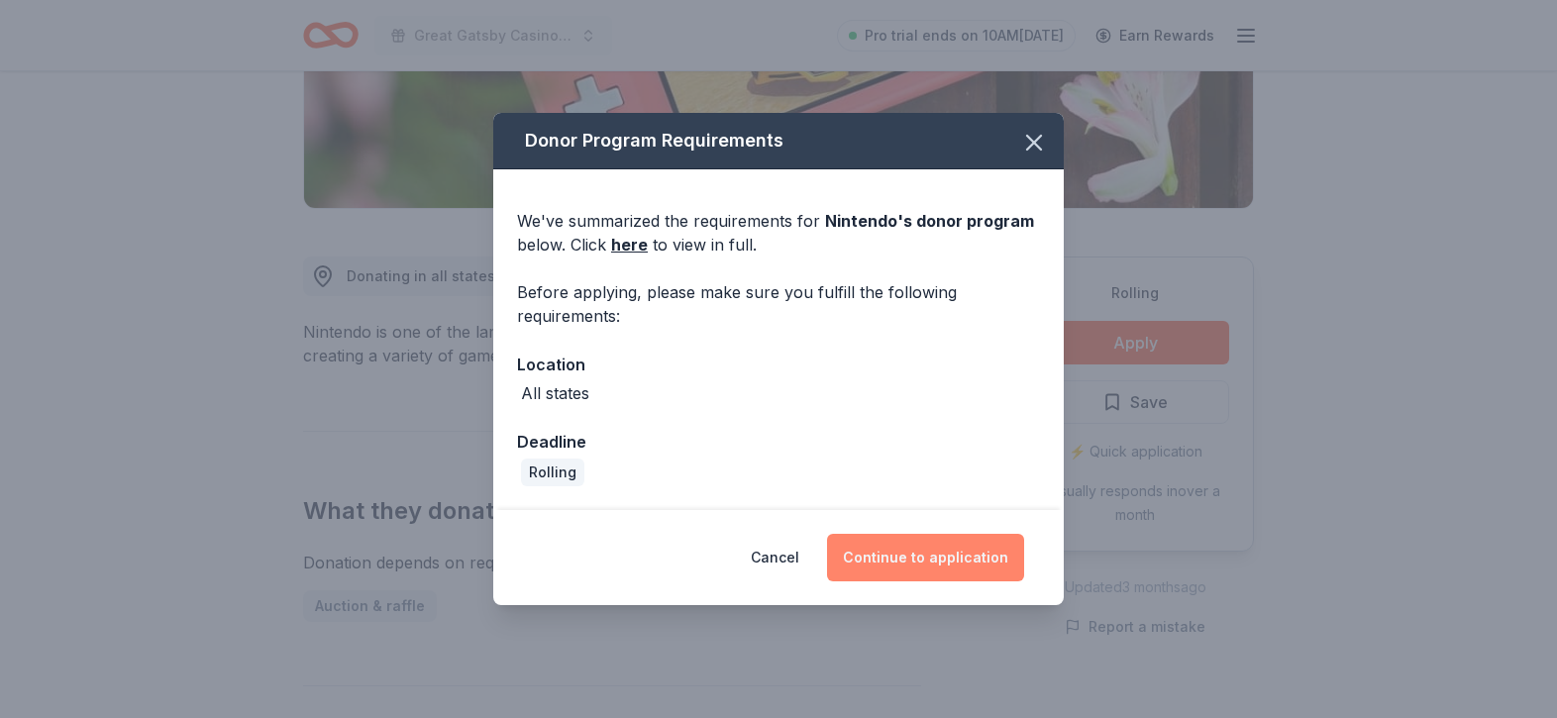
click at [909, 556] on button "Continue to application" at bounding box center [925, 558] width 197 height 48
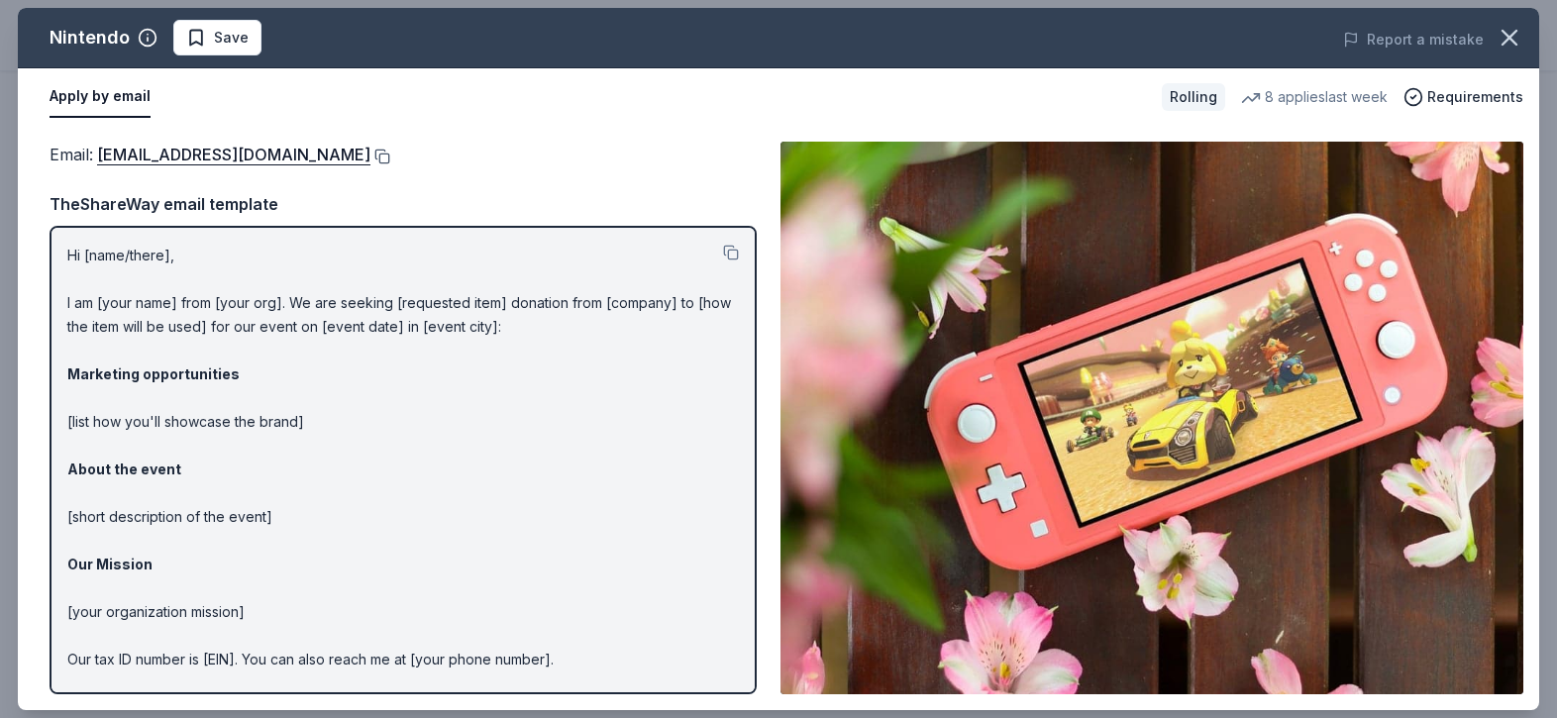
click at [390, 155] on button at bounding box center [380, 157] width 20 height 16
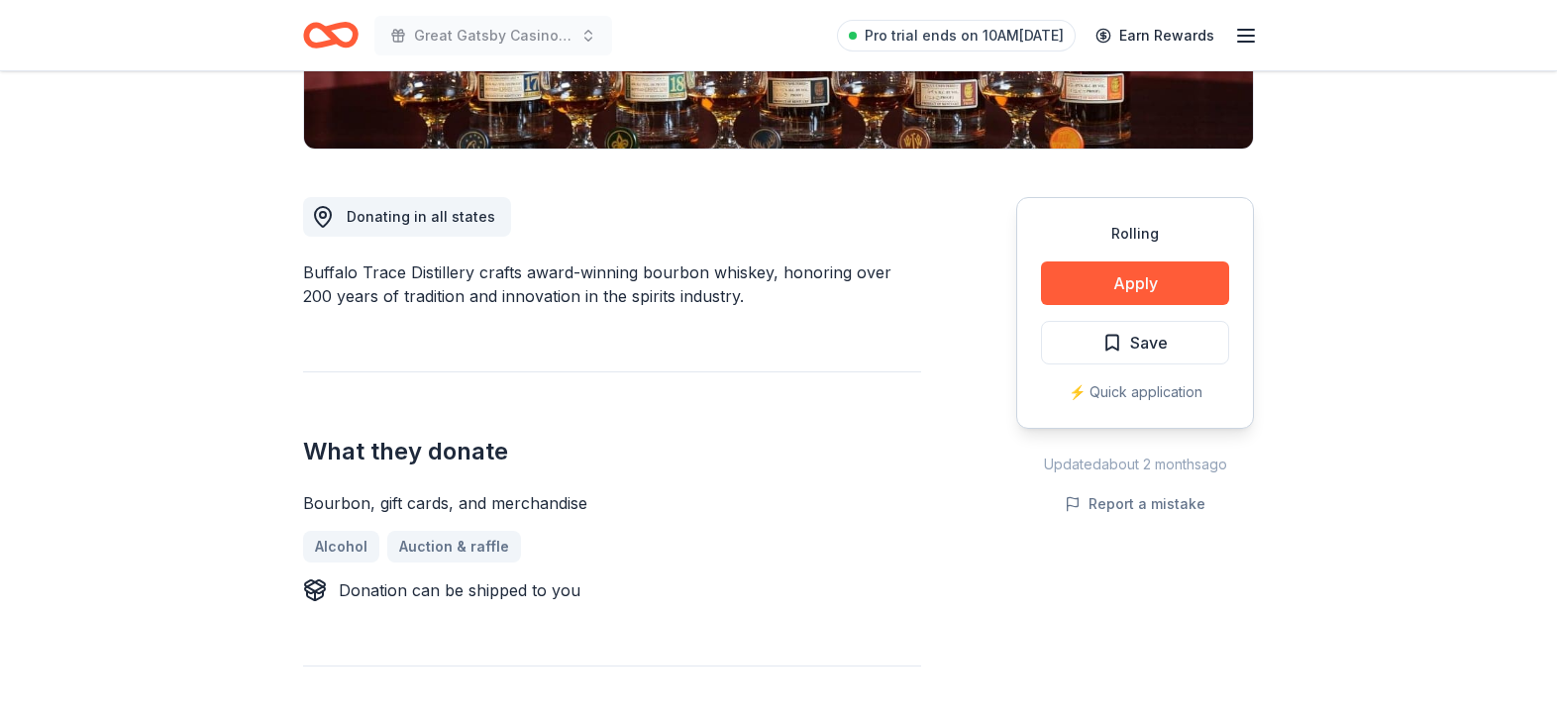
scroll to position [461, 0]
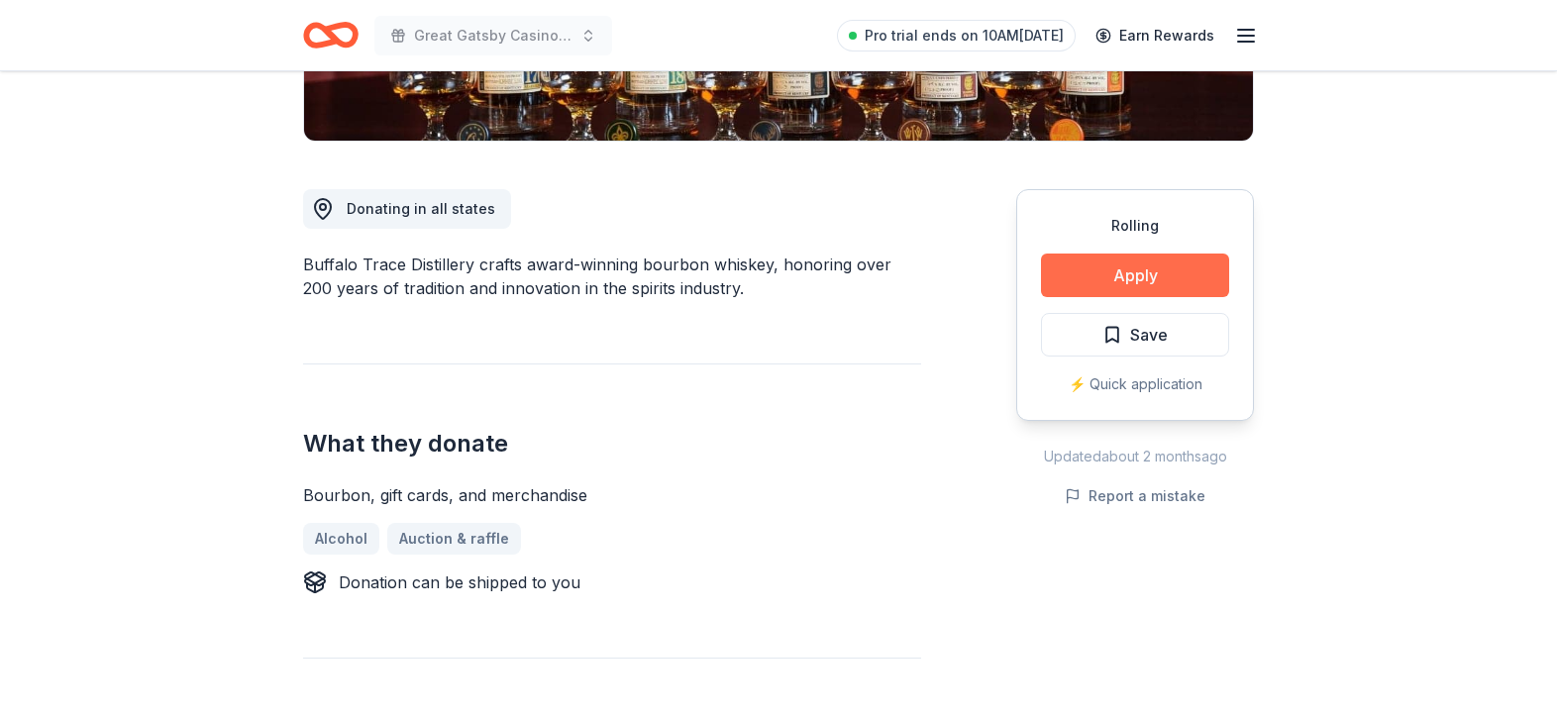
click at [1105, 288] on button "Apply" at bounding box center [1135, 276] width 188 height 44
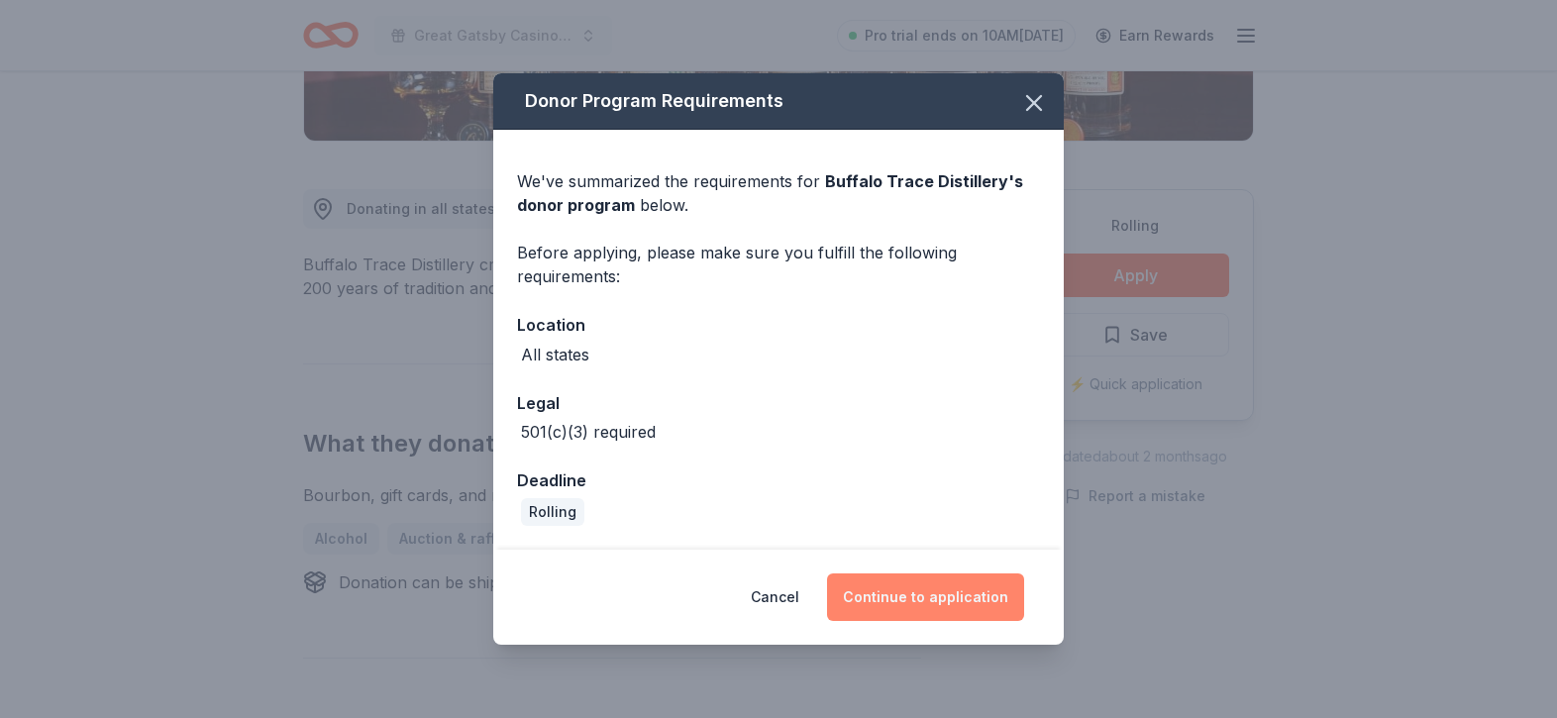
click at [951, 597] on button "Continue to application" at bounding box center [925, 597] width 197 height 48
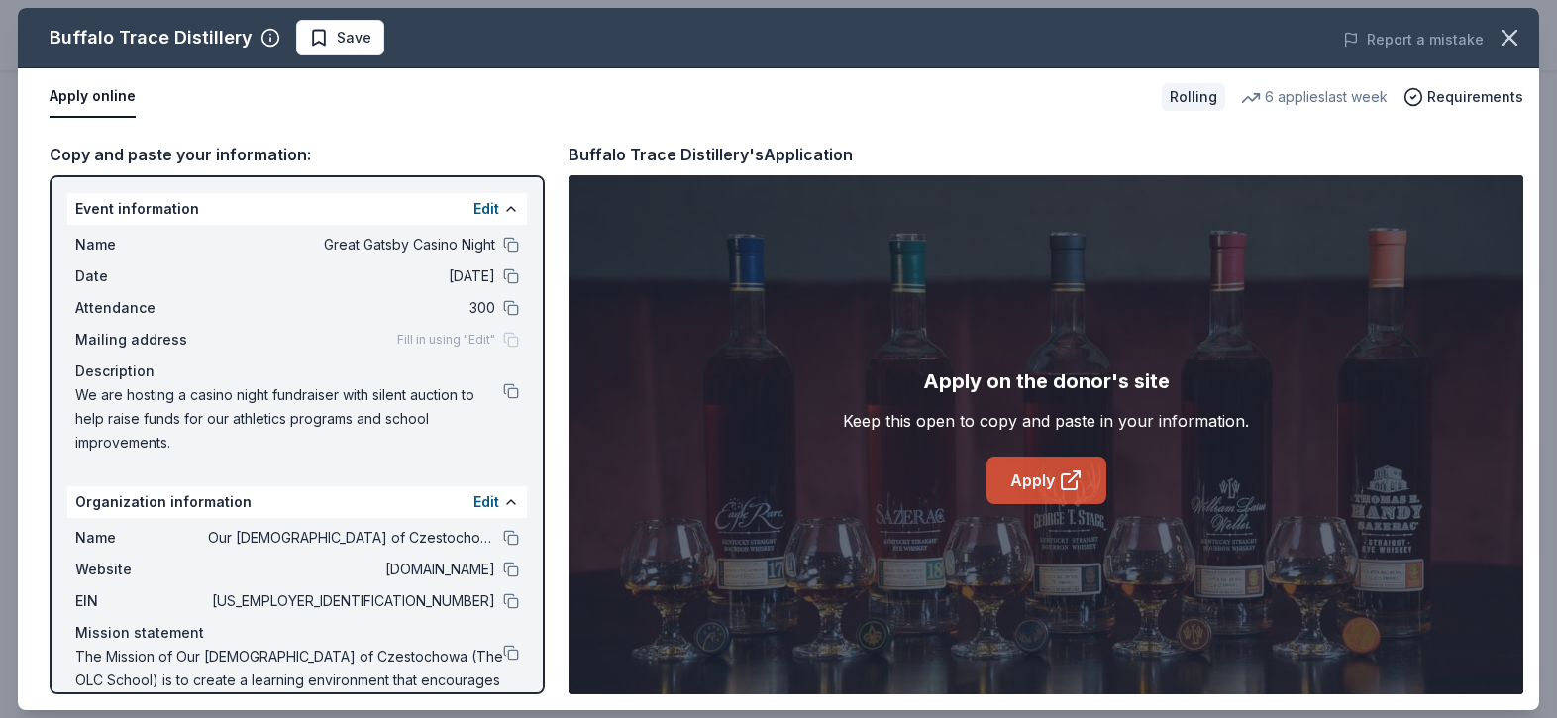
click at [1031, 481] on link "Apply" at bounding box center [1046, 481] width 120 height 48
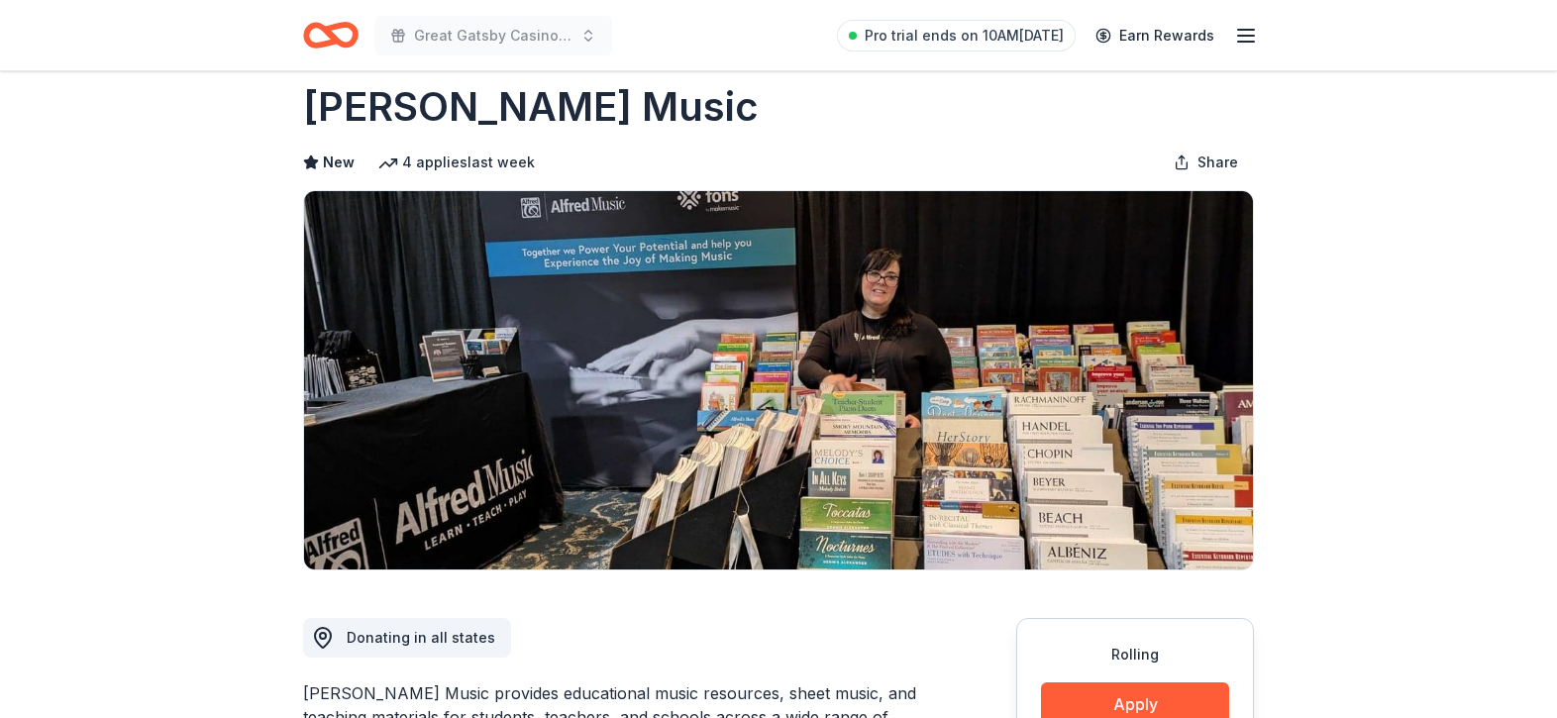
scroll to position [22, 0]
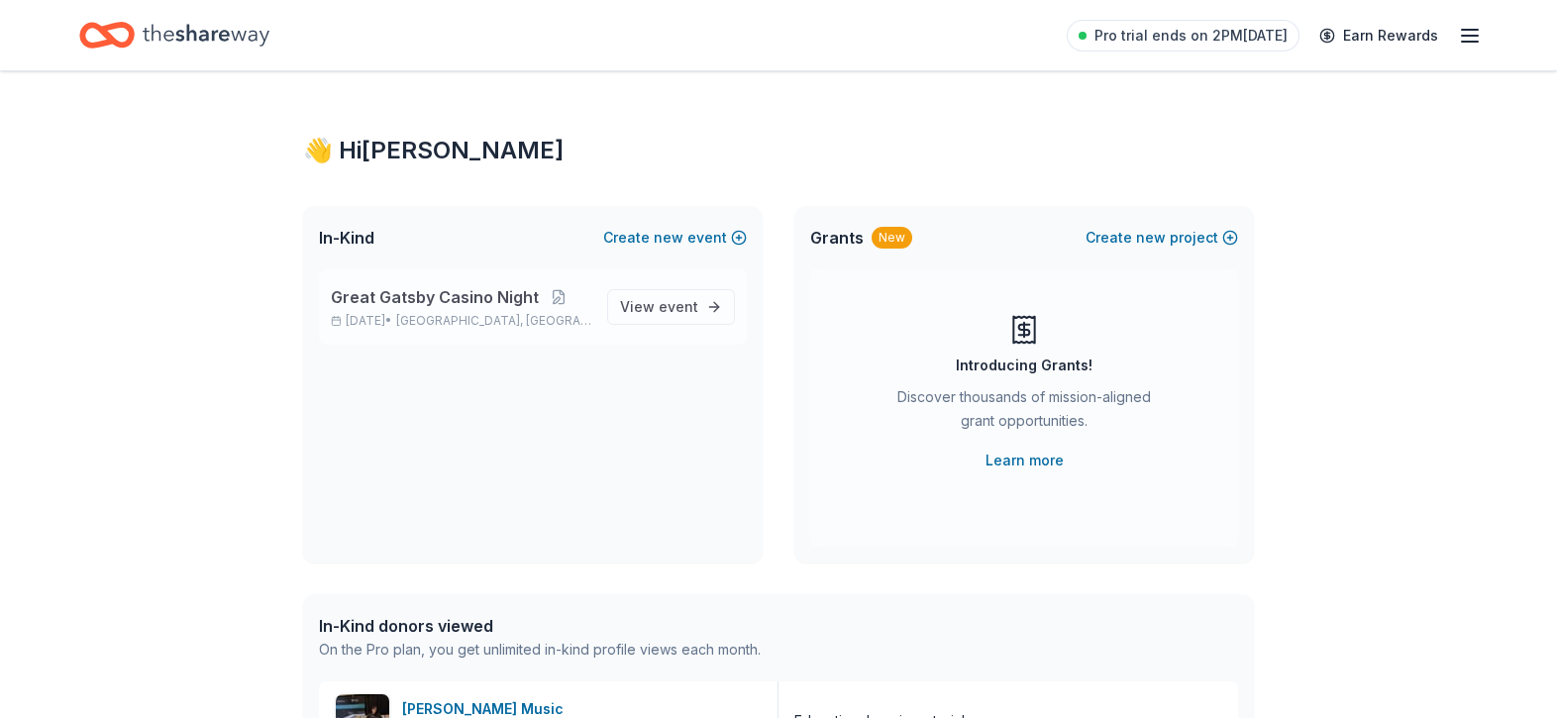
click at [485, 324] on span "[GEOGRAPHIC_DATA], [GEOGRAPHIC_DATA]" at bounding box center [493, 321] width 195 height 16
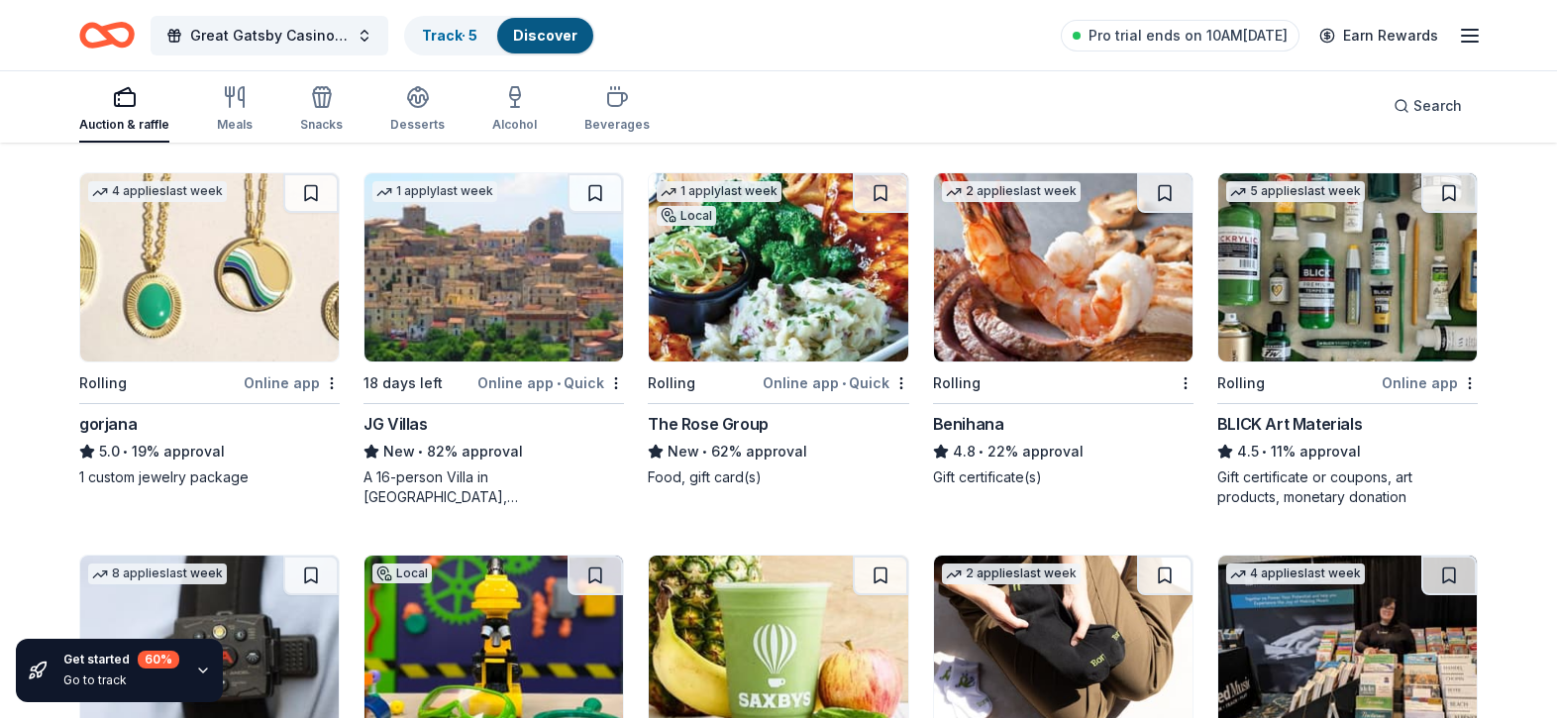
scroll to position [2485, 0]
click at [223, 300] on img at bounding box center [209, 268] width 259 height 188
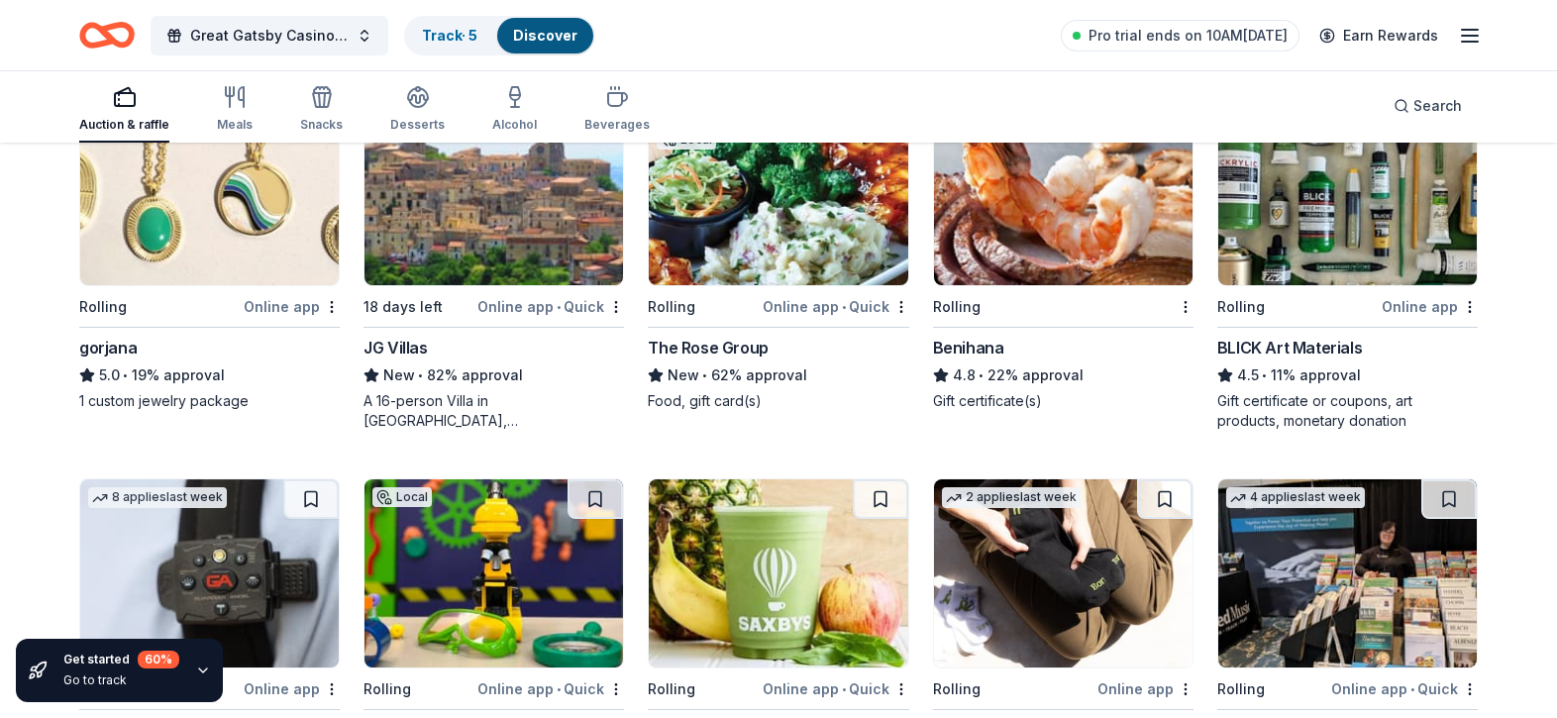
scroll to position [2526, 0]
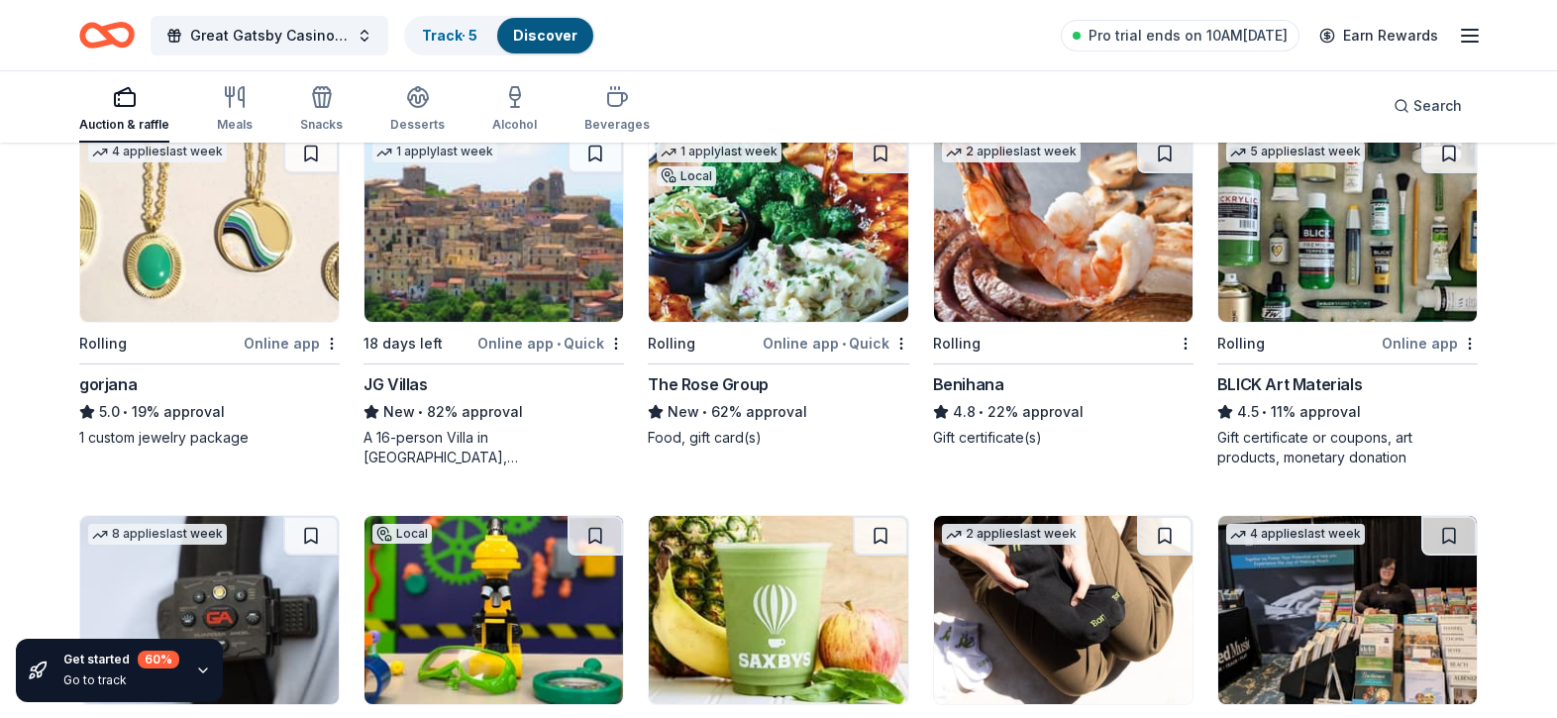
click at [1344, 244] on img at bounding box center [1347, 228] width 259 height 188
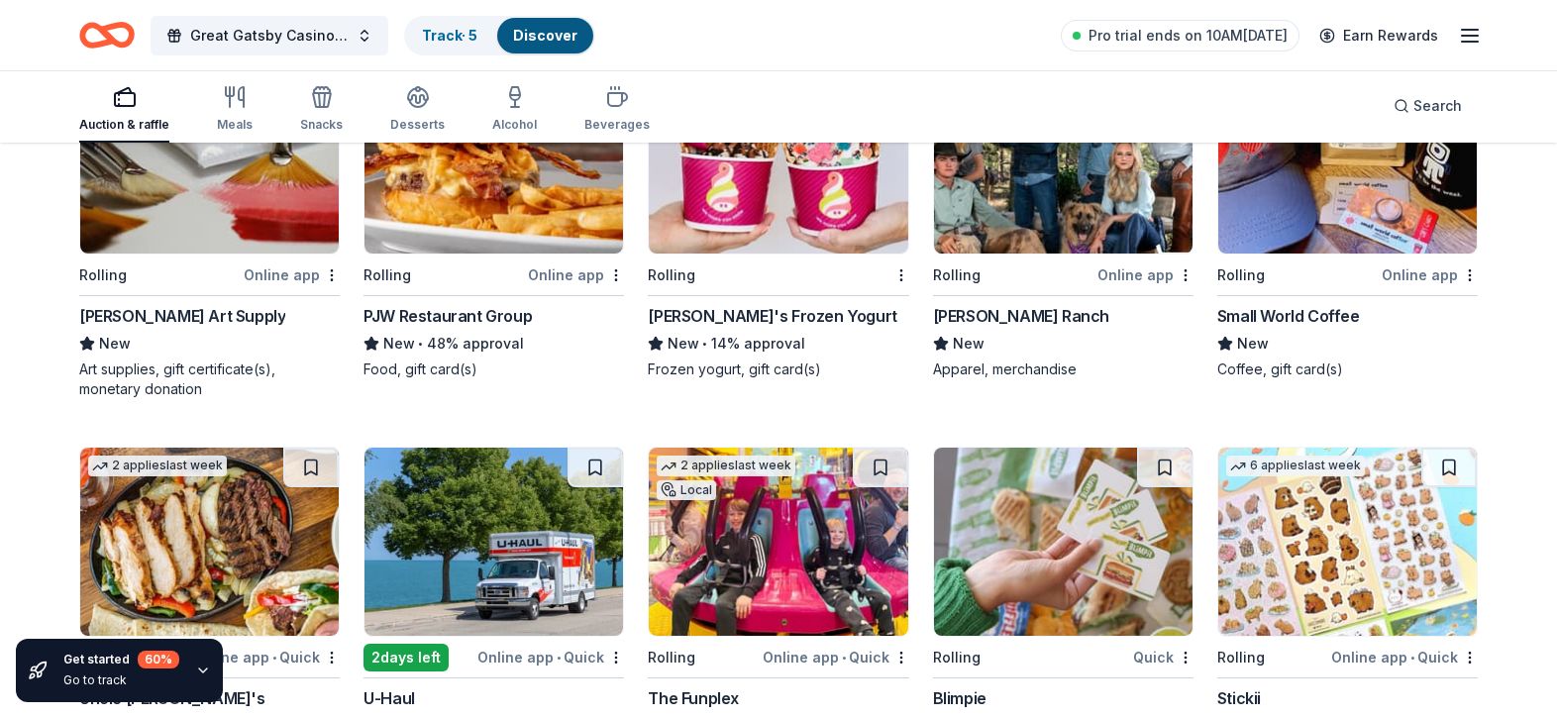
scroll to position [4325, 0]
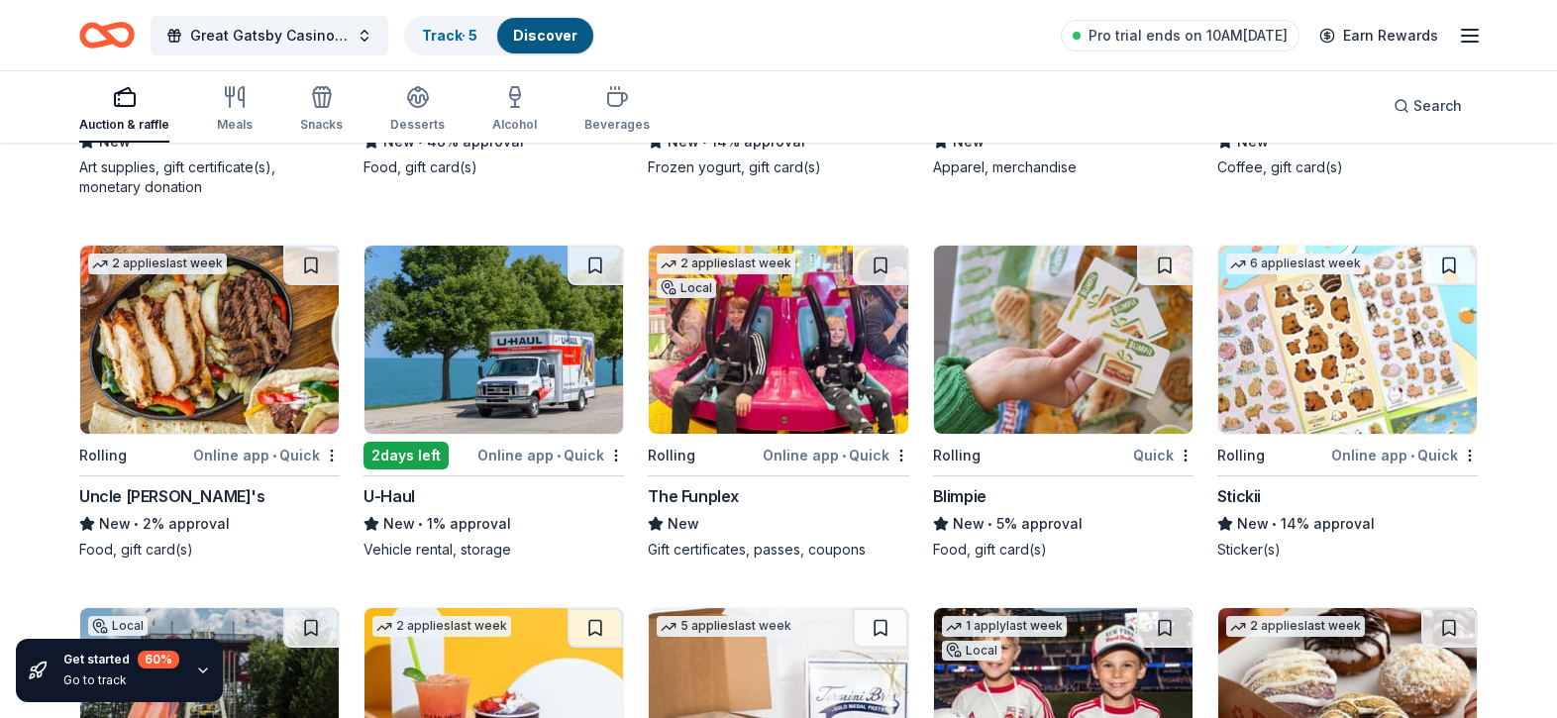
click at [1467, 43] on icon "button" at bounding box center [1470, 36] width 24 height 24
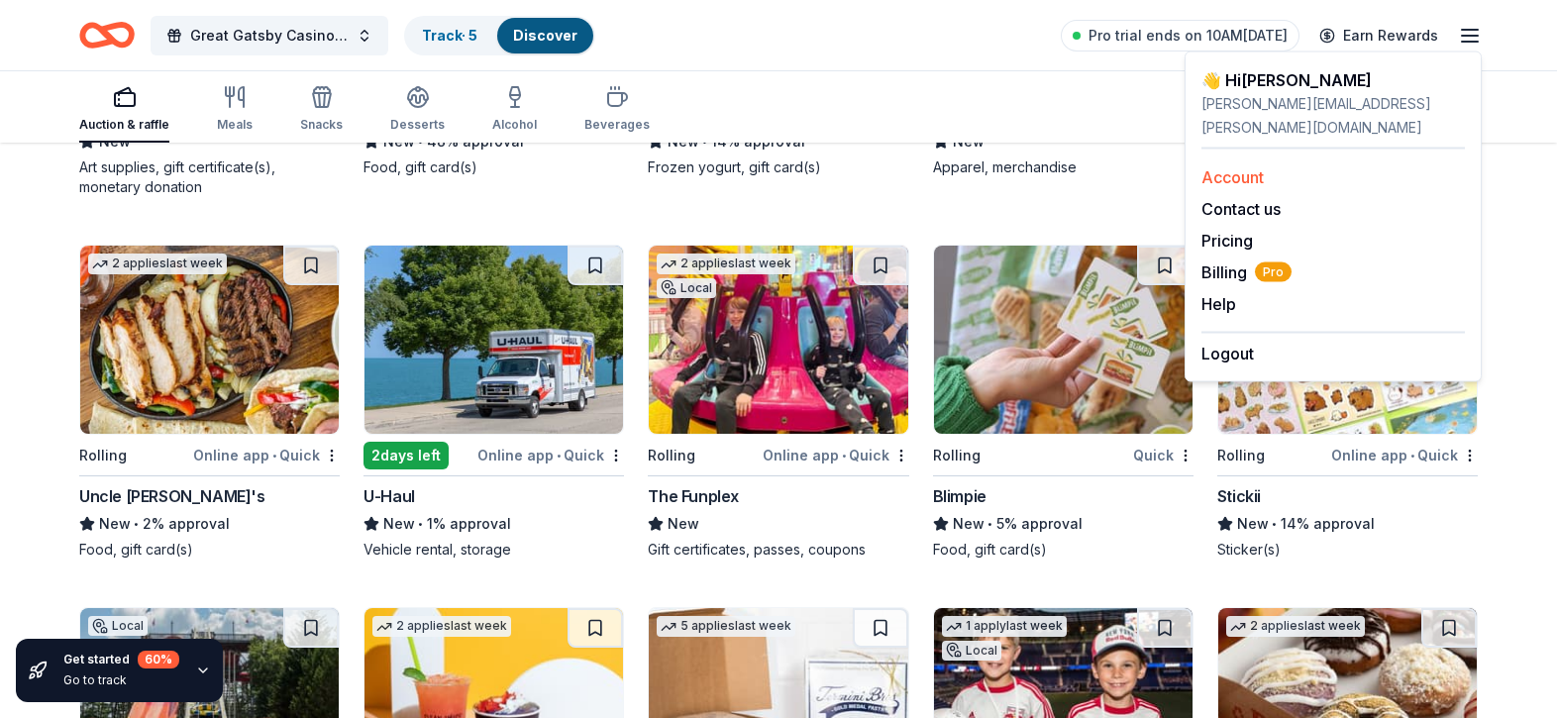
click at [1252, 167] on link "Account" at bounding box center [1232, 177] width 62 height 20
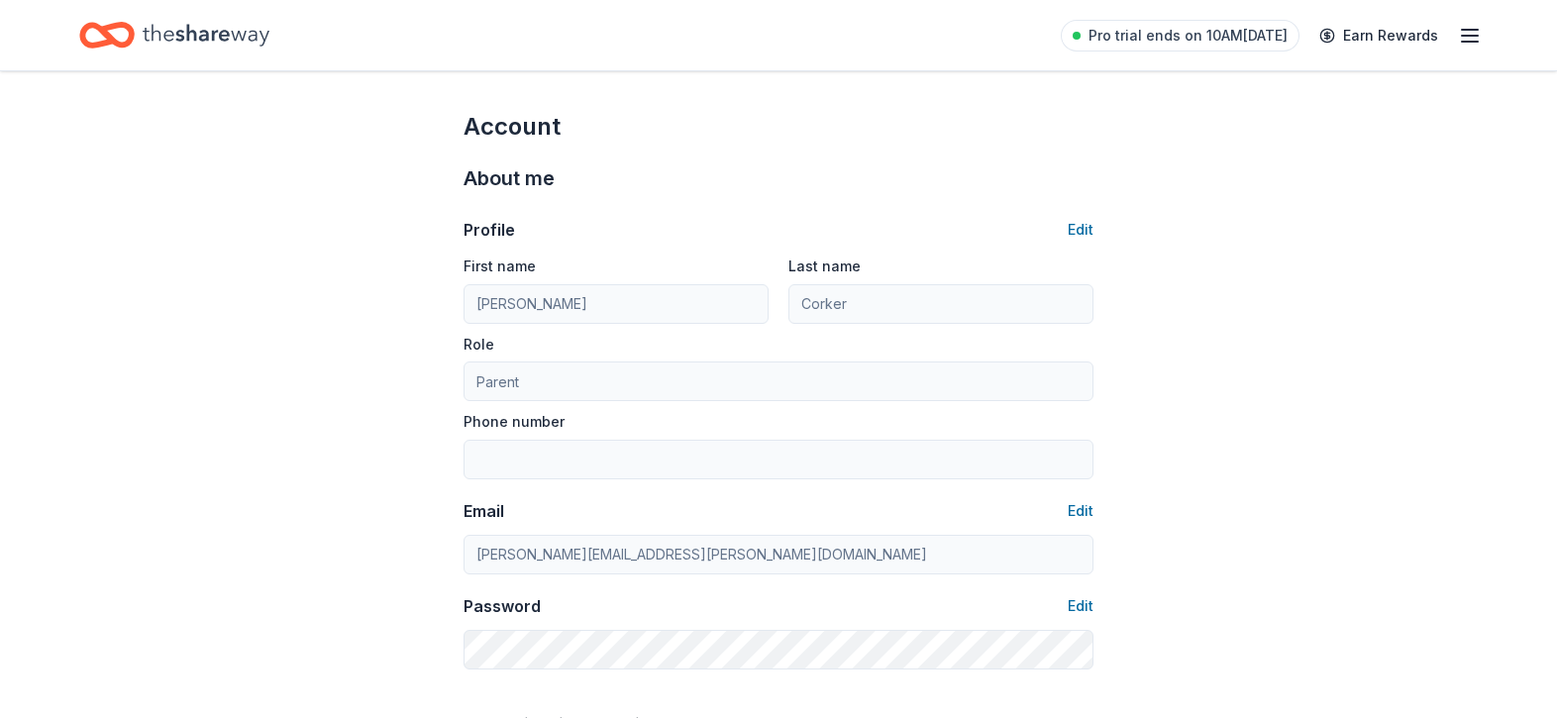
click at [1470, 40] on icon "button" at bounding box center [1470, 36] width 24 height 24
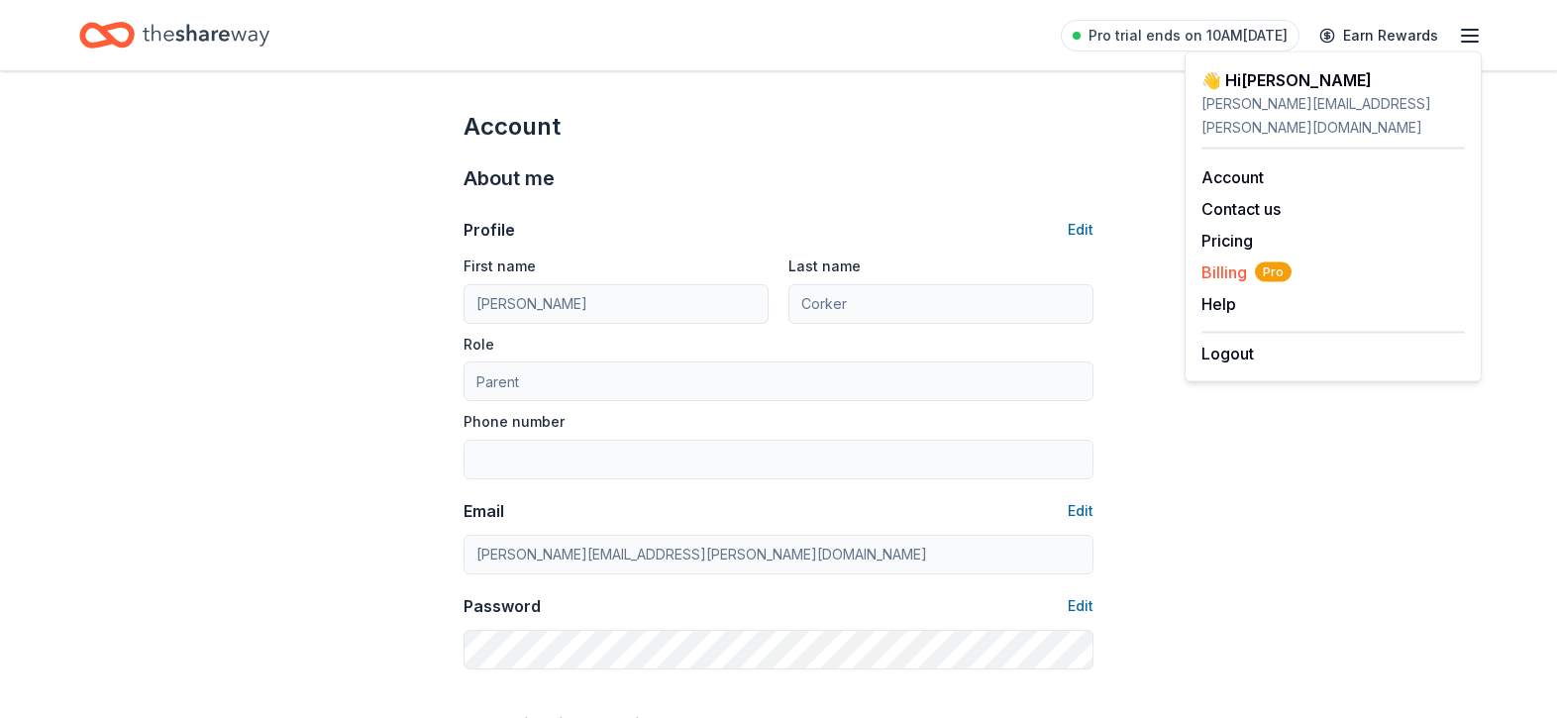
click at [1226, 260] on span "Billing Pro" at bounding box center [1246, 272] width 90 height 24
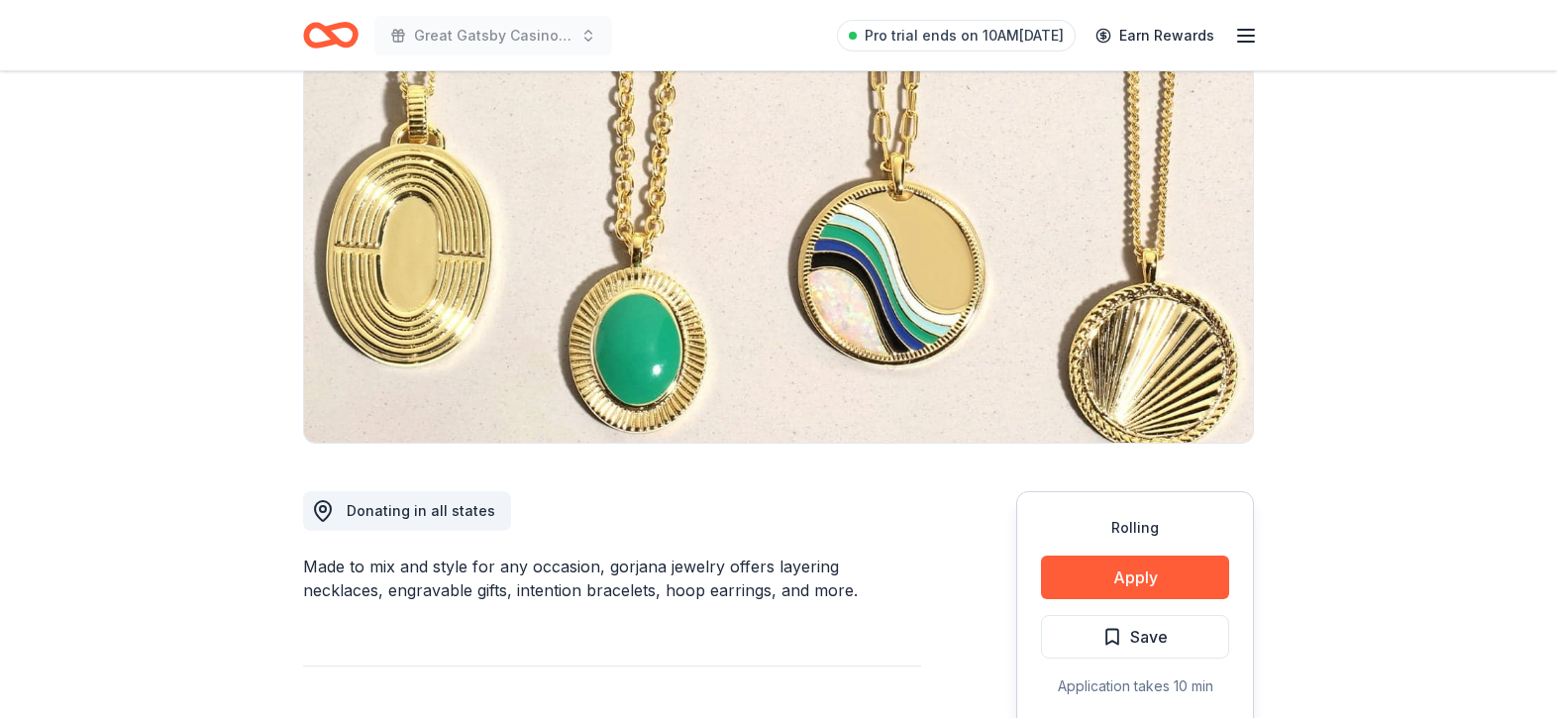
scroll to position [175, 0]
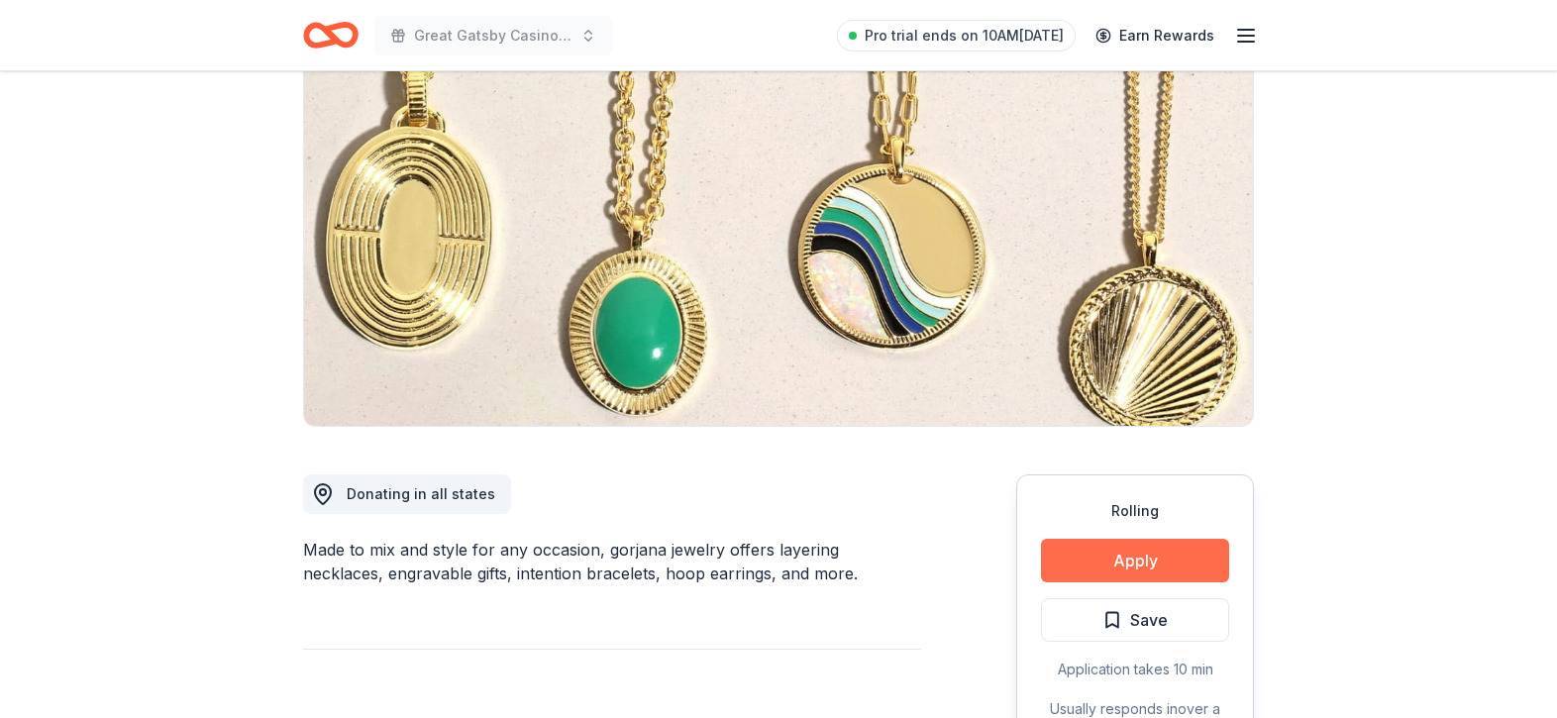
click at [1144, 559] on button "Apply" at bounding box center [1135, 561] width 188 height 44
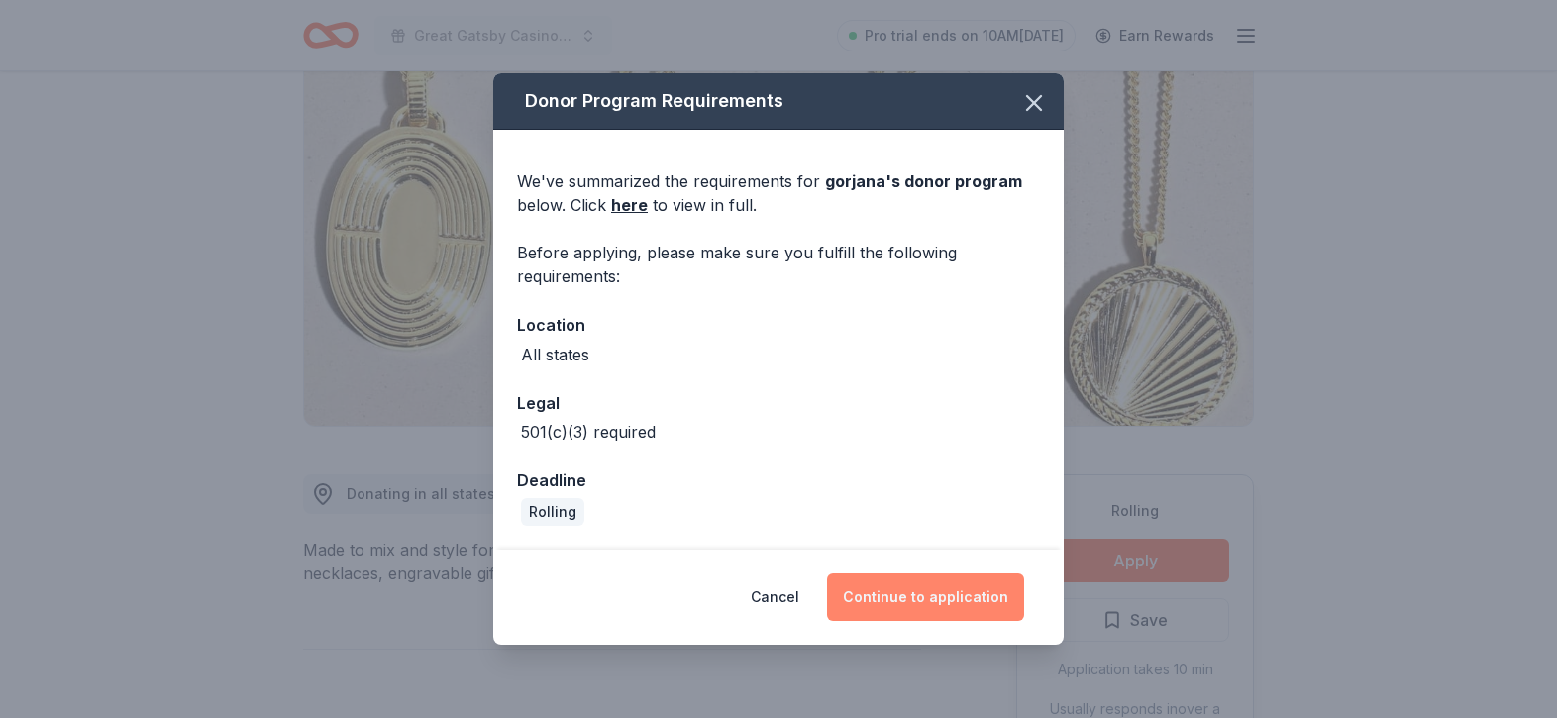
click at [943, 596] on button "Continue to application" at bounding box center [925, 597] width 197 height 48
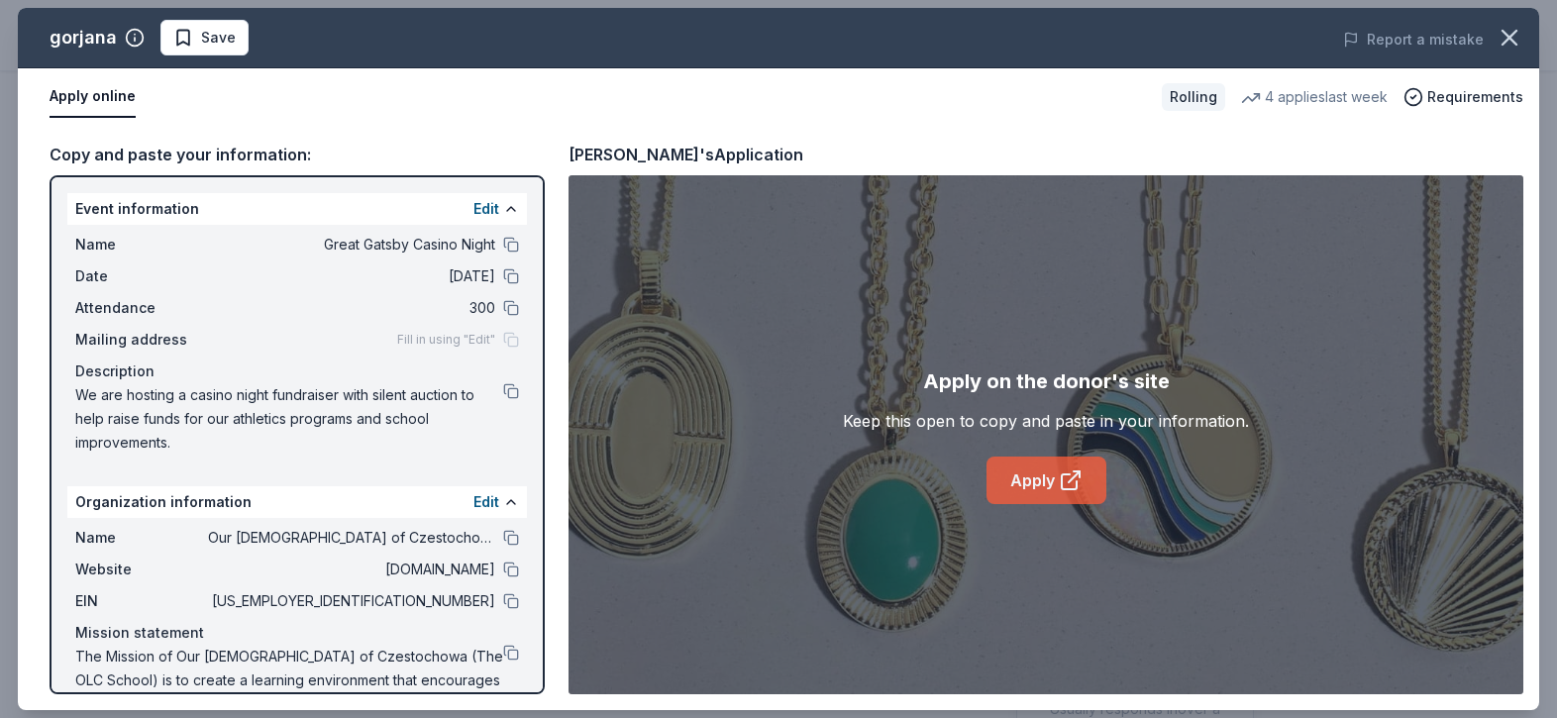
click at [1061, 469] on icon at bounding box center [1071, 480] width 24 height 24
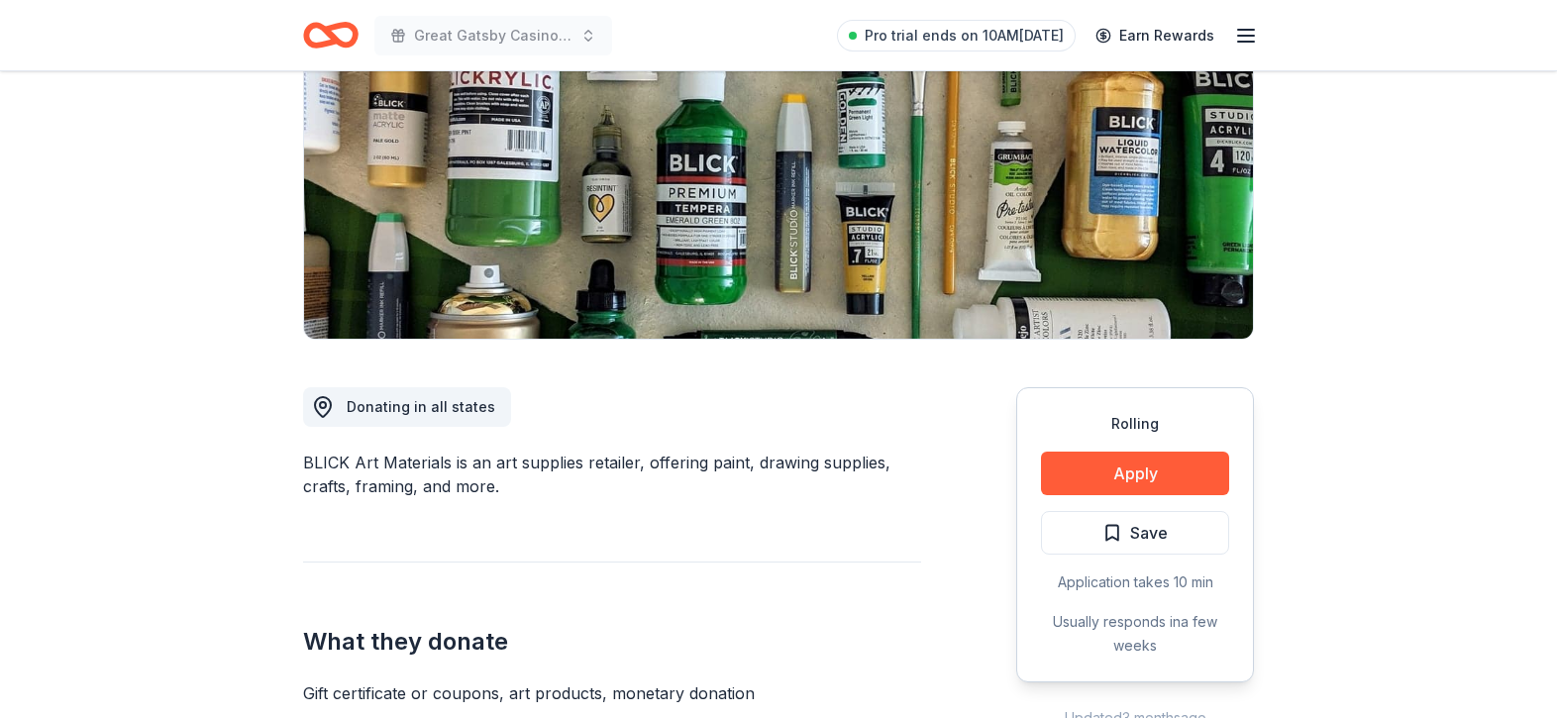
scroll to position [264, 0]
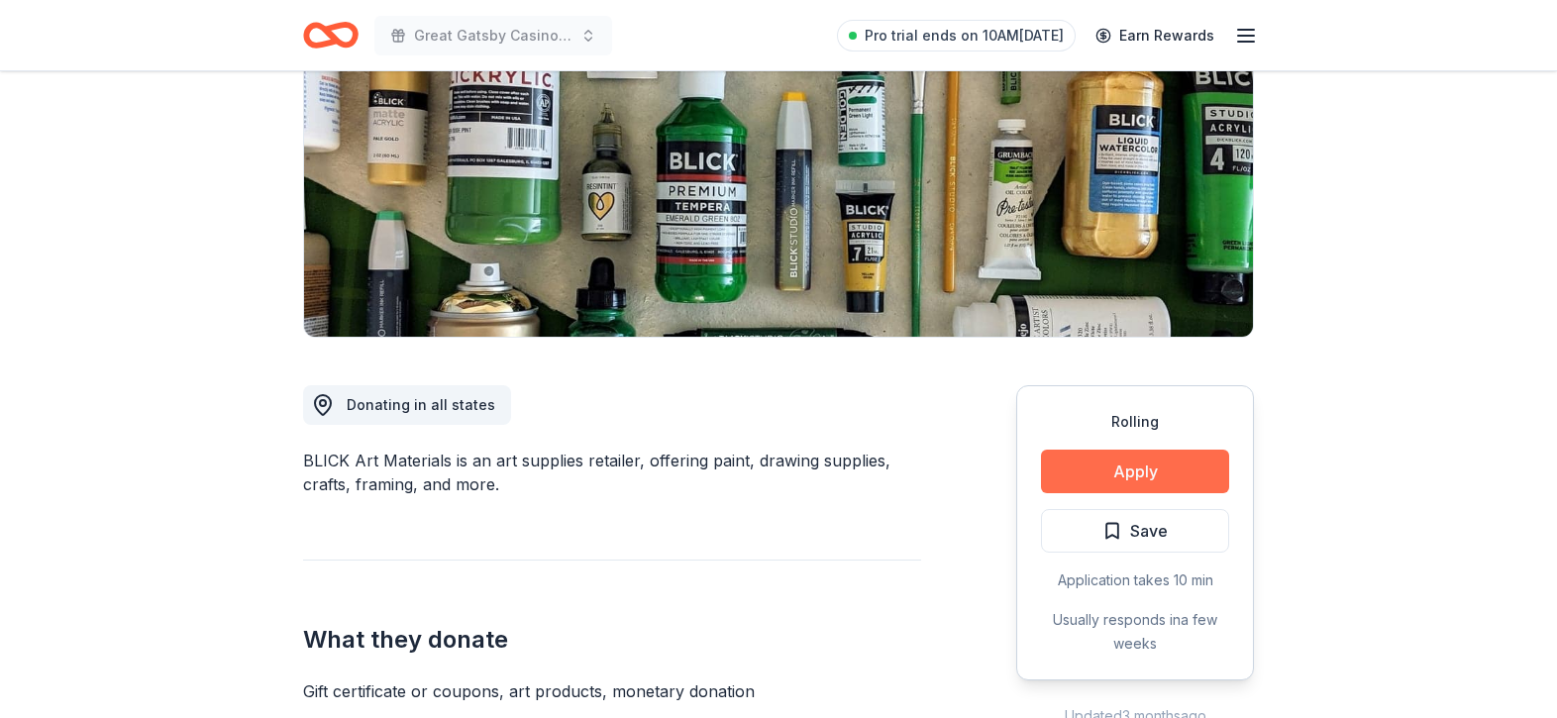
click at [1087, 487] on button "Apply" at bounding box center [1135, 472] width 188 height 44
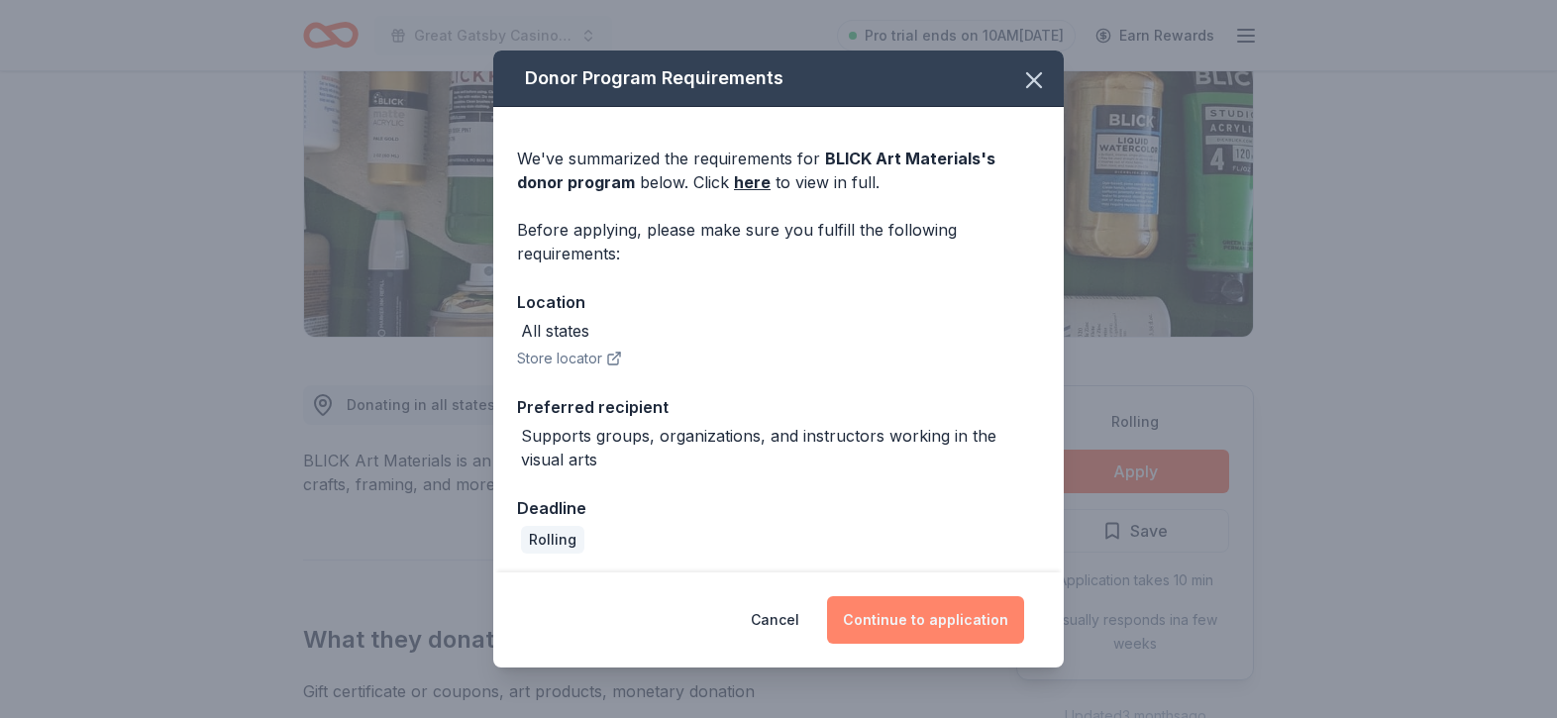
click at [951, 613] on button "Continue to application" at bounding box center [925, 620] width 197 height 48
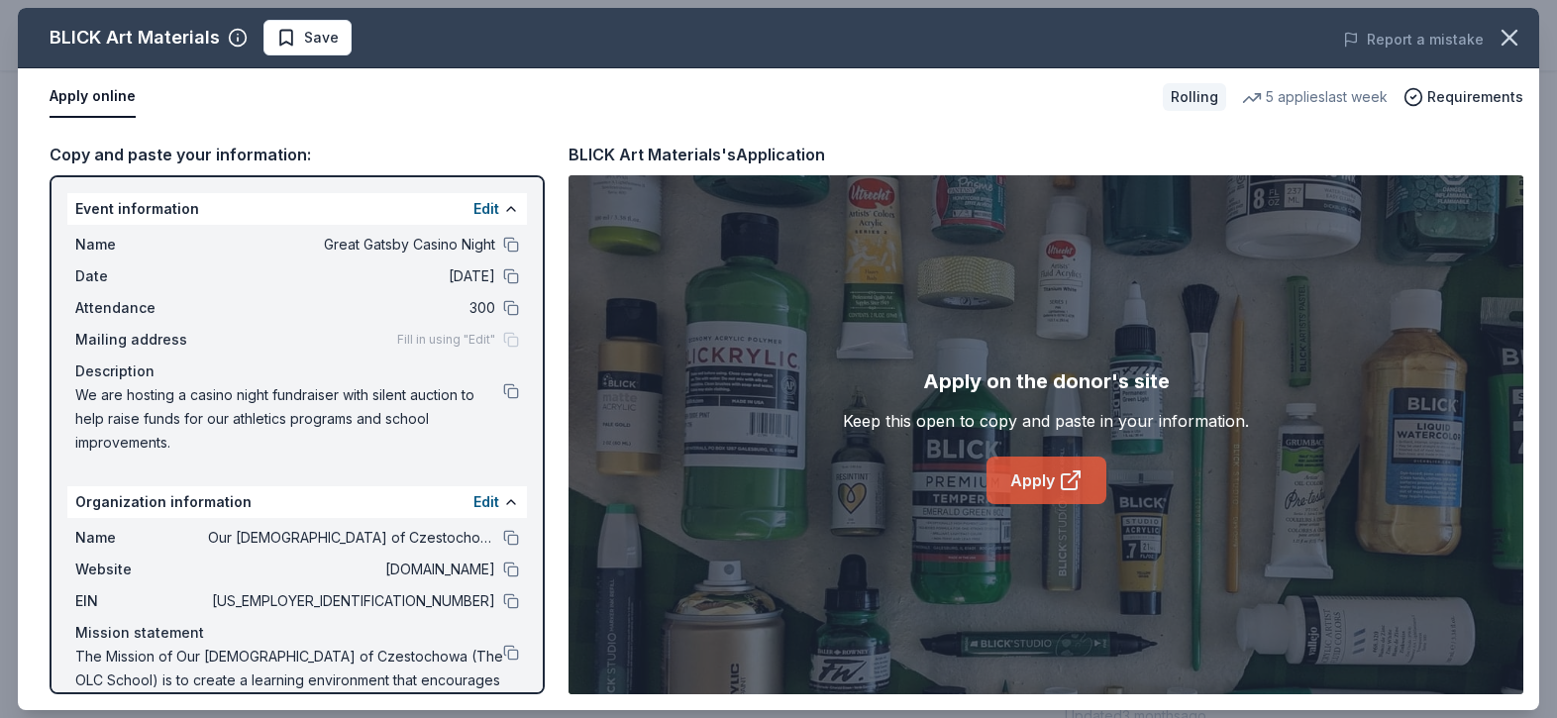
click at [1039, 476] on link "Apply" at bounding box center [1046, 481] width 120 height 48
